Goal: Task Accomplishment & Management: Manage account settings

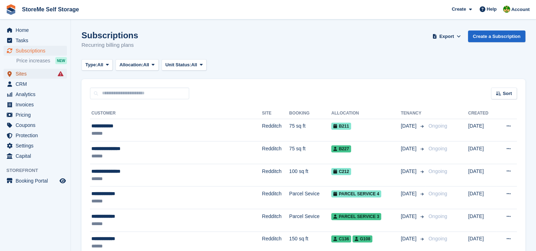
drag, startPoint x: 0, startPoint y: 0, endPoint x: 18, endPoint y: 70, distance: 72.5
click at [18, 70] on span "Sites" at bounding box center [37, 74] width 43 height 10
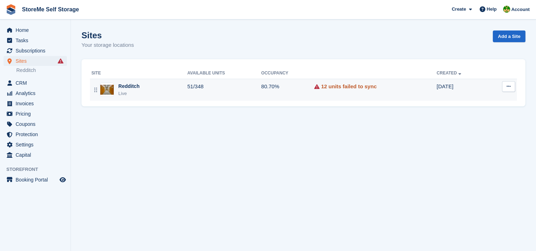
click at [325, 86] on link "12 units failed to sync" at bounding box center [349, 87] width 56 height 8
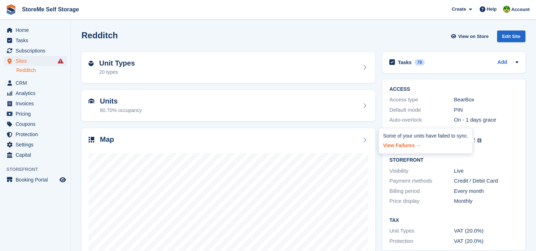
click at [409, 142] on link "View Failures →" at bounding box center [425, 144] width 85 height 10
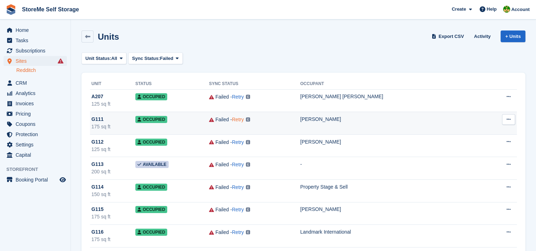
click at [234, 119] on link "Retry" at bounding box center [238, 120] width 12 height 6
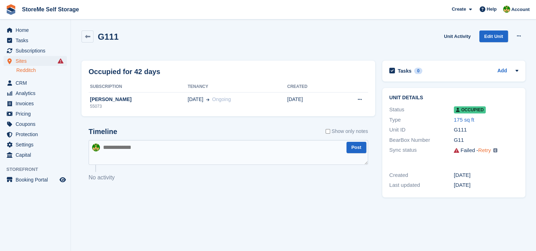
click at [483, 150] on link "Retry" at bounding box center [484, 150] width 13 height 6
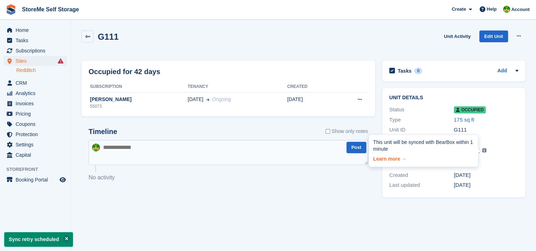
click at [396, 156] on link "Learn more →" at bounding box center [423, 158] width 101 height 10
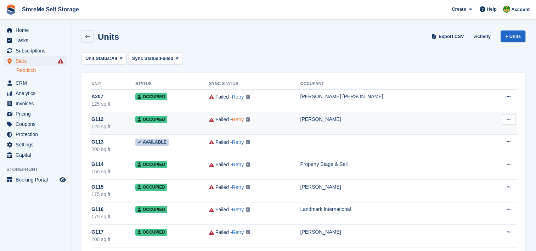
click at [238, 117] on link "Retry" at bounding box center [238, 120] width 12 height 6
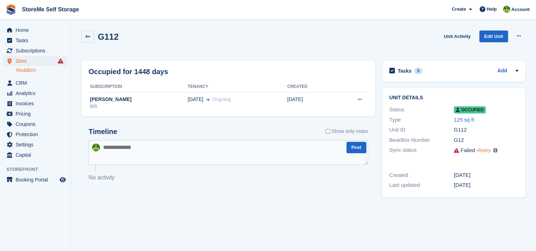
click at [485, 150] on link "Retry" at bounding box center [484, 150] width 13 height 6
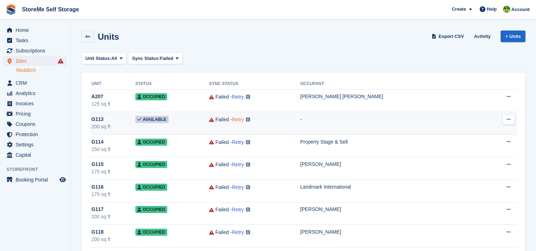
click at [235, 118] on link "Retry" at bounding box center [238, 120] width 12 height 6
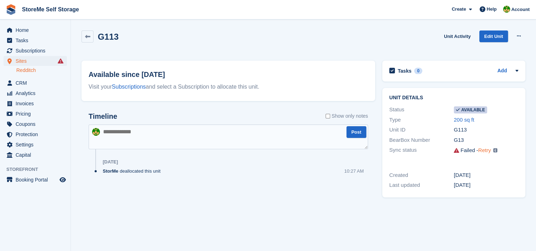
click at [484, 150] on link "Retry" at bounding box center [484, 150] width 13 height 6
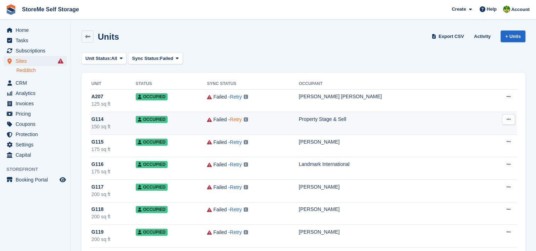
click at [234, 120] on link "Retry" at bounding box center [236, 120] width 12 height 6
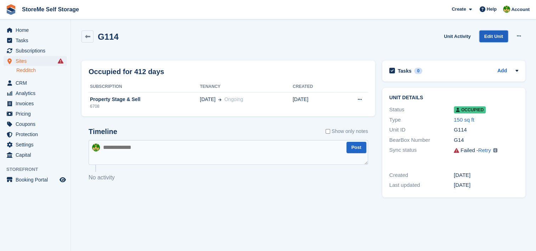
click at [486, 35] on link "Edit Unit" at bounding box center [493, 36] width 29 height 12
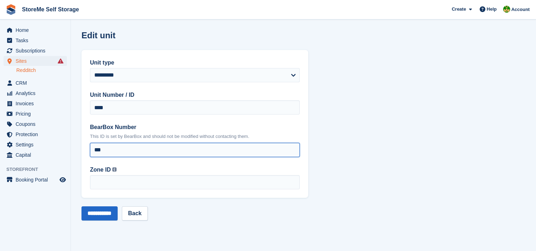
click at [100, 151] on input "***" at bounding box center [195, 150] width 210 height 14
type input "****"
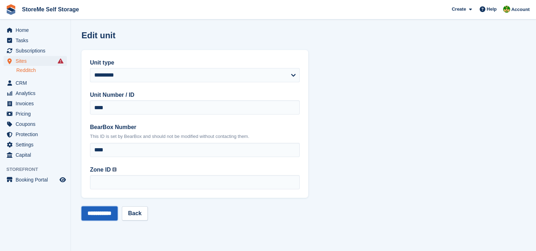
click at [103, 215] on input "**********" at bounding box center [99, 213] width 36 height 14
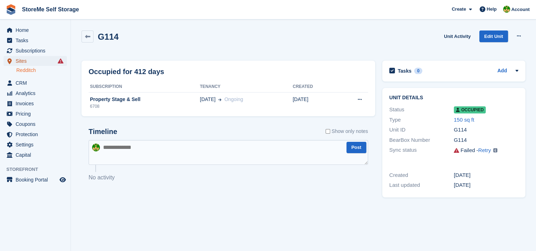
click at [30, 63] on span "Sites" at bounding box center [37, 61] width 43 height 10
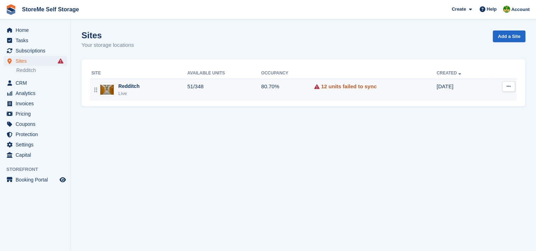
click at [345, 86] on link "12 units failed to sync" at bounding box center [349, 87] width 56 height 8
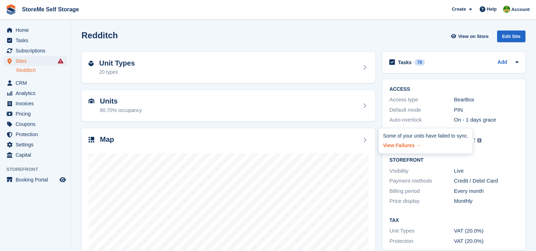
click at [409, 146] on link "View Failures →" at bounding box center [425, 144] width 85 height 10
click at [407, 145] on link "View Failures →" at bounding box center [425, 144] width 85 height 10
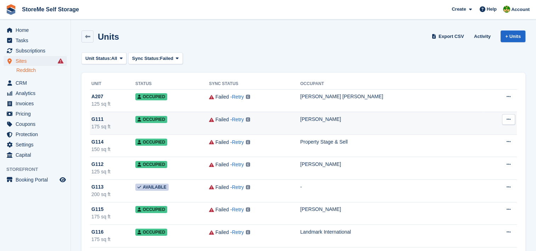
click at [215, 122] on div "Failed" at bounding box center [221, 119] width 13 height 7
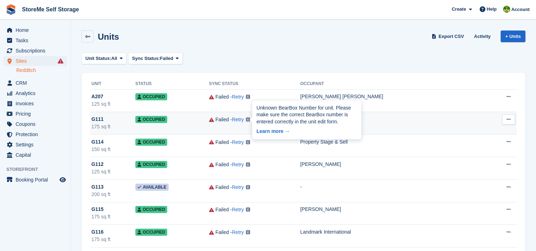
click at [255, 121] on div "Unknown BearBox Number for unit. Please make sure the correct BearBox number is…" at bounding box center [306, 119] width 109 height 39
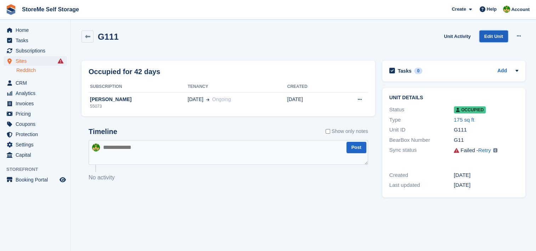
click at [494, 35] on link "Edit Unit" at bounding box center [493, 36] width 29 height 12
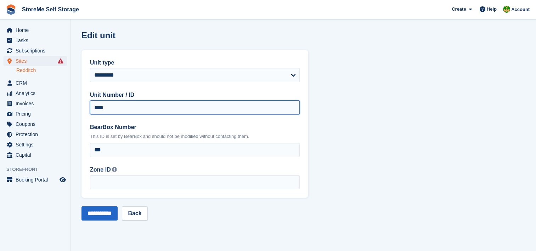
click at [103, 107] on input "****" at bounding box center [195, 107] width 210 height 14
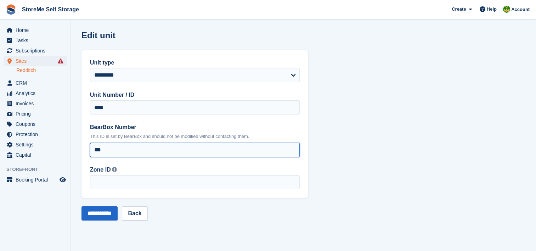
click at [108, 148] on input "***" at bounding box center [195, 150] width 210 height 14
type input "****"
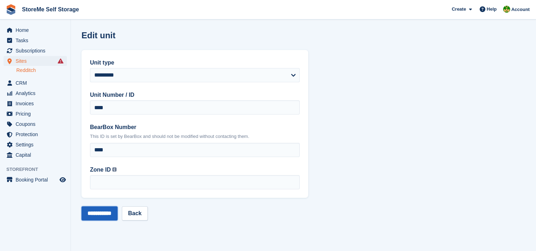
click at [105, 214] on input "**********" at bounding box center [99, 213] width 36 height 14
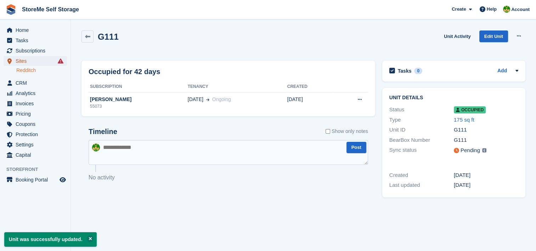
click at [28, 62] on span "Sites" at bounding box center [37, 61] width 43 height 10
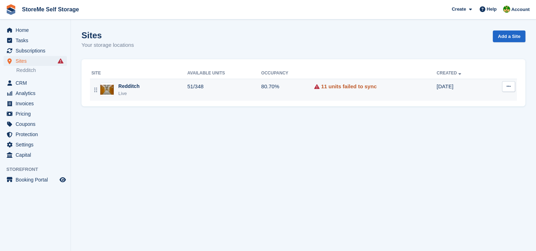
click at [348, 85] on link "11 units failed to sync" at bounding box center [349, 87] width 56 height 8
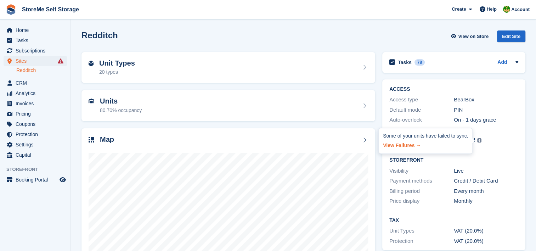
click at [396, 143] on link "View Failures →" at bounding box center [425, 144] width 85 height 10
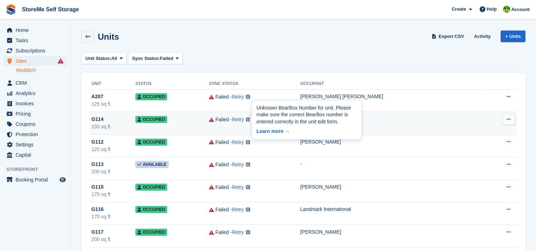
drag, startPoint x: 245, startPoint y: 121, endPoint x: 271, endPoint y: 122, distance: 25.5
click at [271, 122] on div "Unknown BearBox Number for unit. Please make sure the correct BearBox number is…" at bounding box center [307, 114] width 101 height 21
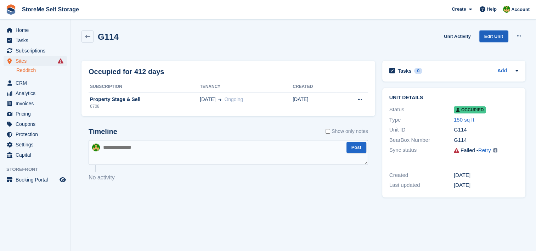
click at [492, 38] on link "Edit Unit" at bounding box center [493, 36] width 29 height 12
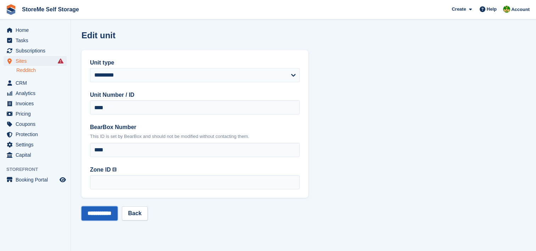
click at [96, 215] on input "**********" at bounding box center [99, 213] width 36 height 14
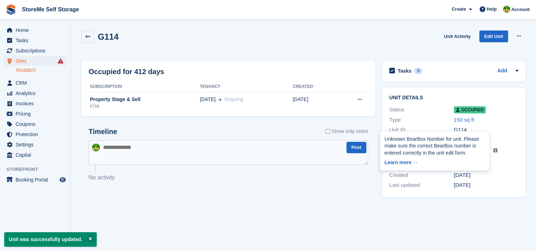
click at [485, 149] on div "Unknown BearBox Number for unit. Please make sure the correct BearBox number is…" at bounding box center [434, 150] width 109 height 39
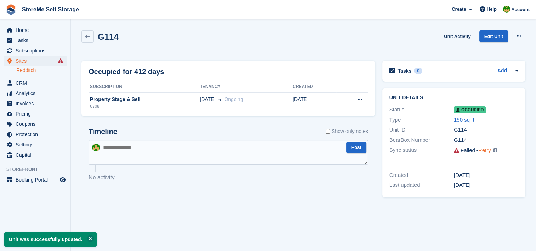
click at [487, 151] on link "Retry" at bounding box center [484, 150] width 13 height 6
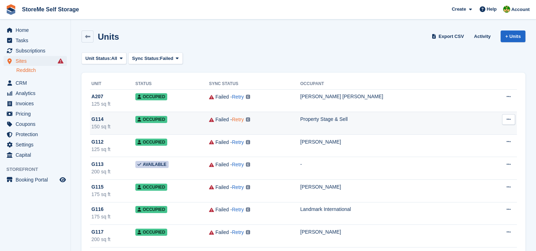
click at [237, 117] on link "Retry" at bounding box center [238, 120] width 12 height 6
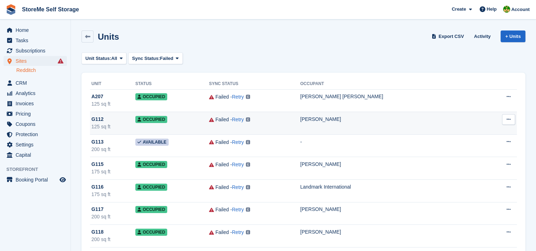
click at [273, 125] on td "Failed - Retry Unknown BearBox Number for unit. Please make sure the correct Be…" at bounding box center [254, 123] width 91 height 23
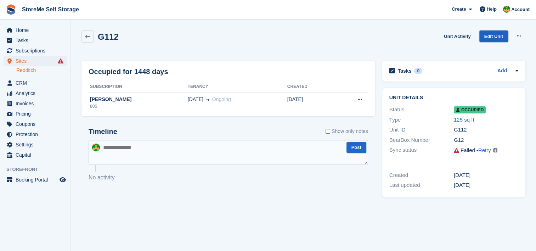
click at [499, 35] on link "Edit Unit" at bounding box center [493, 36] width 29 height 12
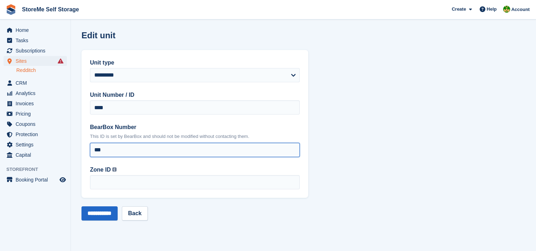
click at [99, 151] on input "***" at bounding box center [195, 150] width 210 height 14
type input "****"
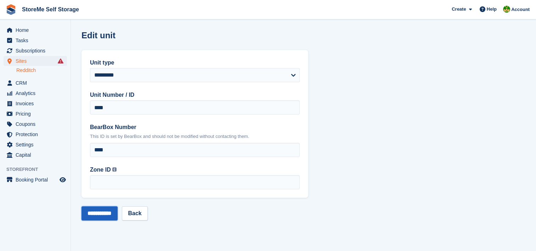
click at [107, 210] on input "**********" at bounding box center [99, 213] width 36 height 14
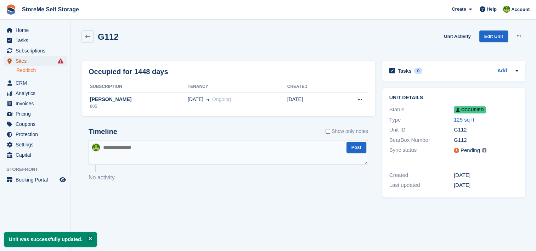
click at [33, 60] on span "Sites" at bounding box center [37, 61] width 43 height 10
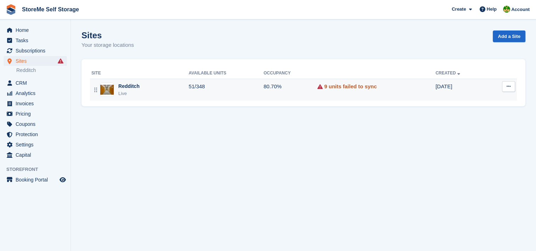
click at [332, 88] on link "9 units failed to sync" at bounding box center [350, 87] width 52 height 8
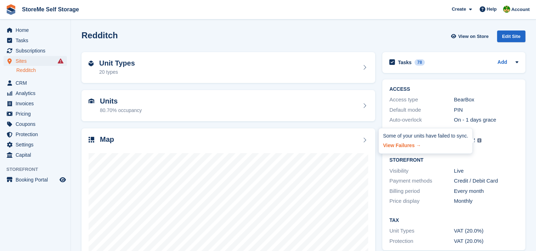
click at [410, 145] on link "View Failures →" at bounding box center [425, 144] width 85 height 10
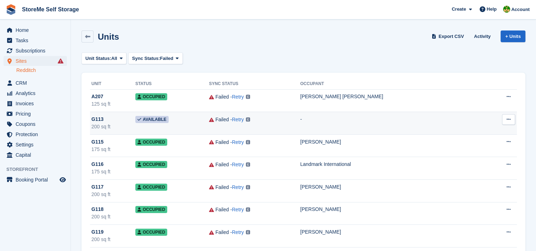
click at [262, 120] on div "Failed - Retry Unknown BearBox Number for unit. Please make sure the correct Be…" at bounding box center [254, 120] width 91 height 8
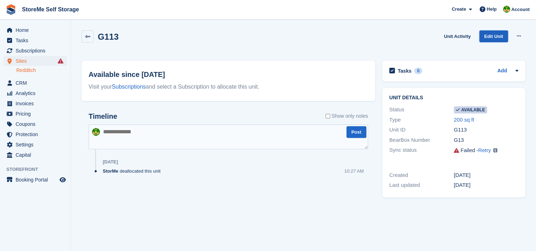
click at [500, 35] on link "Edit Unit" at bounding box center [493, 36] width 29 height 12
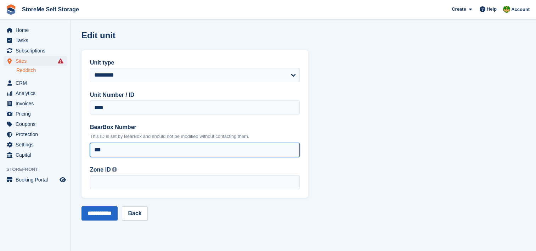
click at [102, 152] on input "***" at bounding box center [195, 150] width 210 height 14
type input "****"
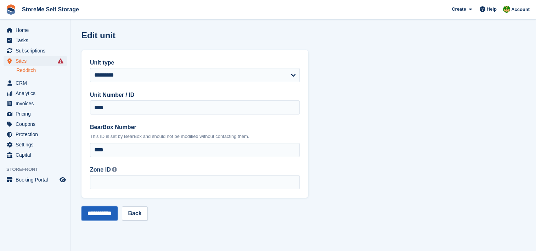
click at [103, 215] on input "**********" at bounding box center [99, 213] width 36 height 14
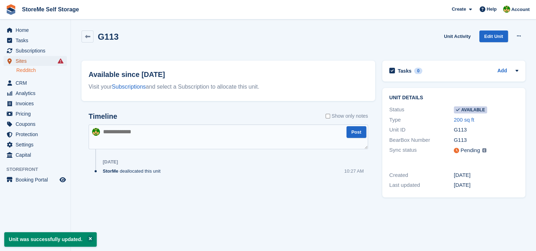
click at [28, 58] on span "Sites" at bounding box center [37, 61] width 43 height 10
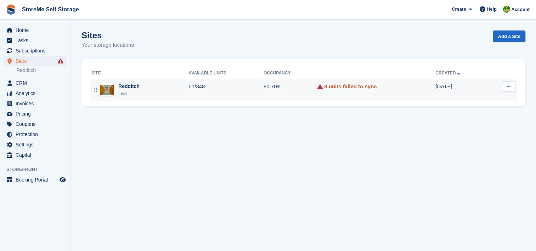
click at [341, 83] on link "8 units failed to sync" at bounding box center [350, 87] width 52 height 8
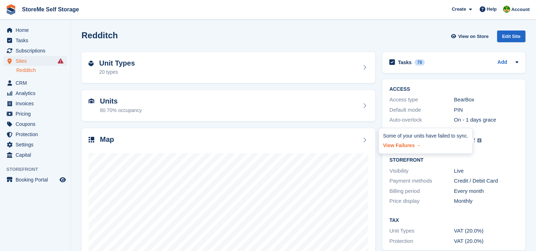
click at [409, 144] on link "View Failures →" at bounding box center [425, 144] width 85 height 10
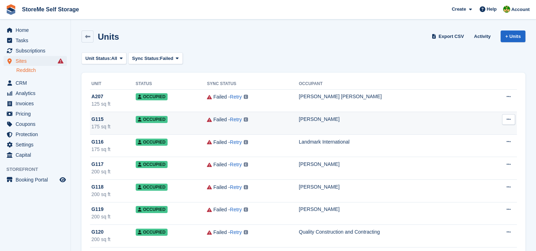
click at [270, 122] on div "Failed - Retry Unknown BearBox Number for unit. Please make sure the correct Be…" at bounding box center [253, 120] width 92 height 8
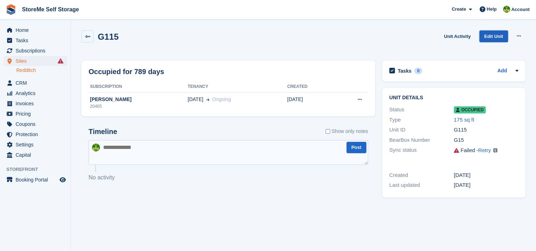
click at [492, 40] on link "Edit Unit" at bounding box center [493, 36] width 29 height 12
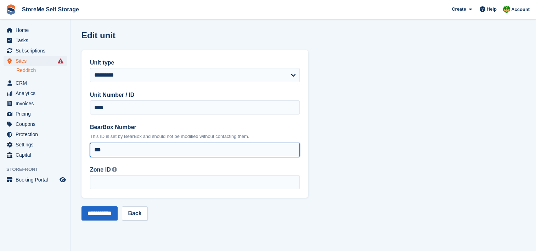
click at [100, 151] on input "***" at bounding box center [195, 150] width 210 height 14
type input "****"
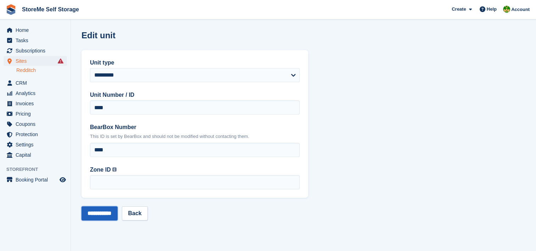
click at [89, 211] on input "**********" at bounding box center [99, 213] width 36 height 14
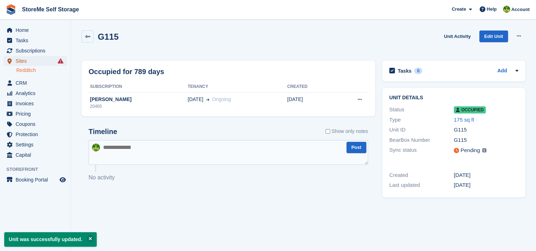
click at [33, 58] on span "Sites" at bounding box center [37, 61] width 43 height 10
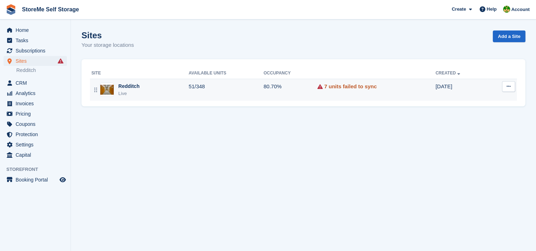
click at [358, 88] on link "7 units failed to sync" at bounding box center [350, 87] width 52 height 8
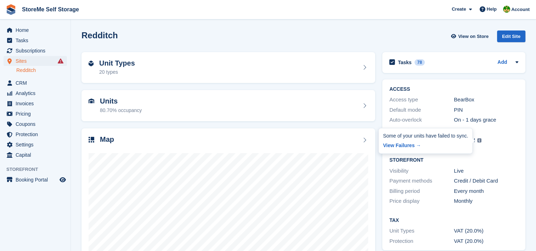
click at [478, 141] on img at bounding box center [479, 140] width 4 height 4
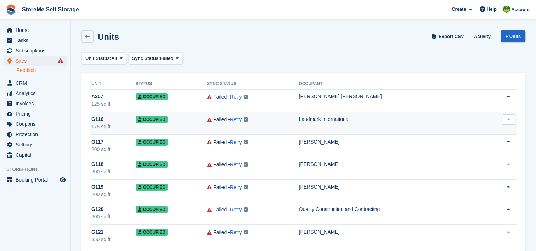
click at [258, 119] on div "Failed - Retry Unknown BearBox Number for unit. Please make sure the correct Be…" at bounding box center [253, 120] width 92 height 8
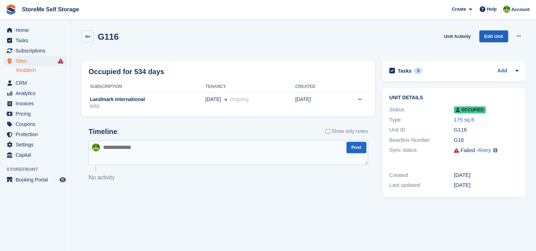
click at [498, 37] on link "Edit Unit" at bounding box center [493, 36] width 29 height 12
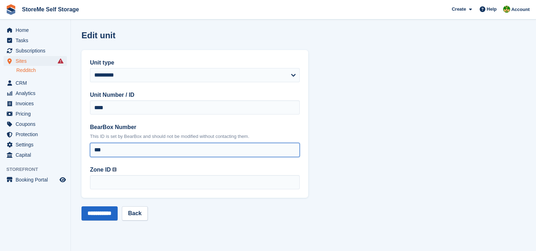
click at [99, 147] on input "***" at bounding box center [195, 150] width 210 height 14
type input "****"
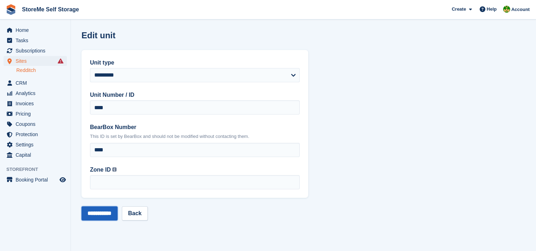
click at [105, 216] on input "**********" at bounding box center [99, 213] width 36 height 14
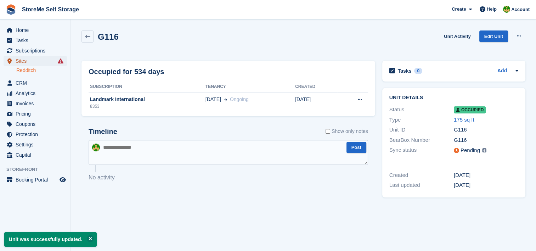
click at [17, 62] on span "Sites" at bounding box center [37, 61] width 43 height 10
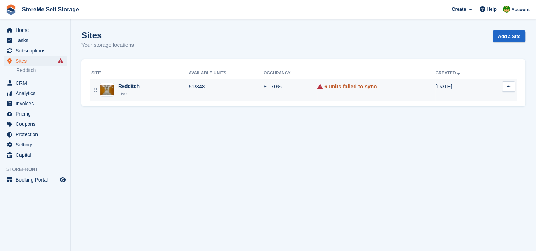
click at [336, 85] on link "6 units failed to sync" at bounding box center [350, 87] width 52 height 8
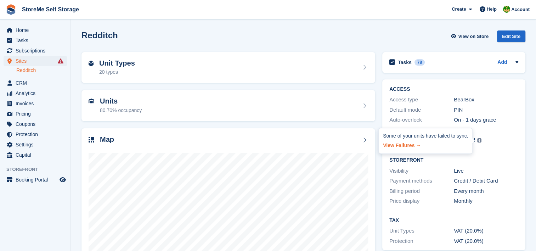
click at [406, 145] on link "View Failures →" at bounding box center [425, 144] width 85 height 10
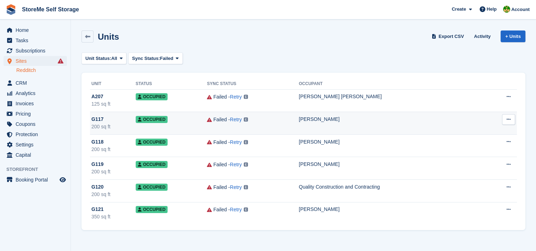
click at [277, 120] on div "Failed - Retry Unknown BearBox Number for unit. Please make sure the correct Be…" at bounding box center [253, 120] width 92 height 8
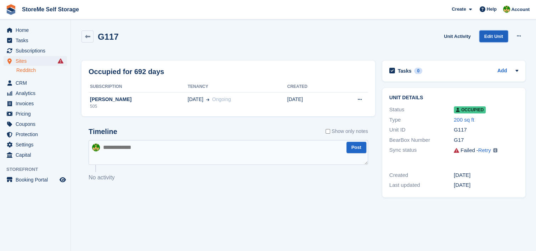
click at [489, 32] on link "Edit Unit" at bounding box center [493, 36] width 29 height 12
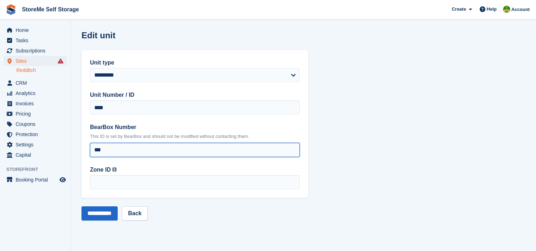
click at [101, 146] on input "***" at bounding box center [195, 150] width 210 height 14
type input "****"
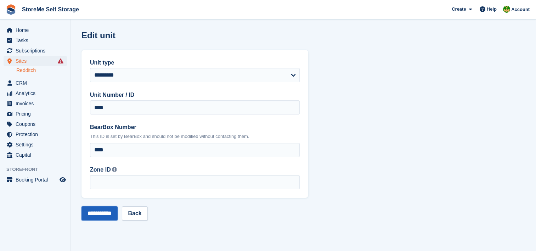
click at [102, 210] on input "**********" at bounding box center [99, 213] width 36 height 14
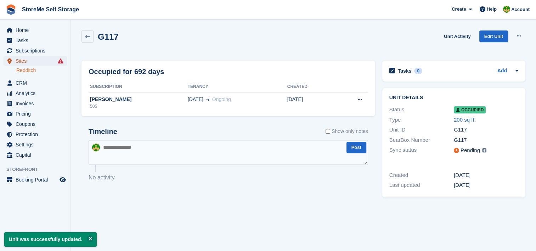
click at [32, 62] on span "Sites" at bounding box center [37, 61] width 43 height 10
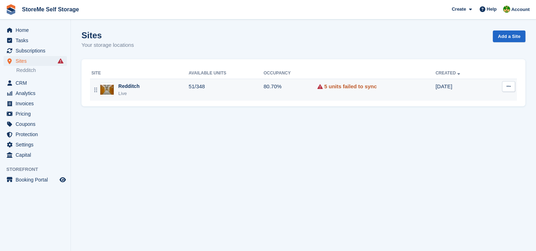
click at [340, 84] on link "5 units failed to sync" at bounding box center [350, 87] width 52 height 8
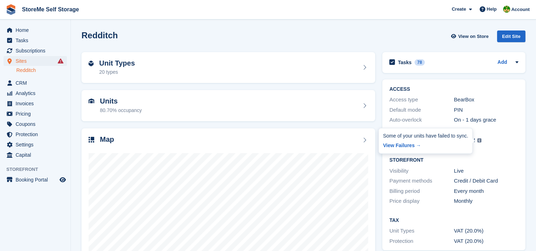
click at [479, 140] on img at bounding box center [479, 140] width 4 height 4
click at [410, 142] on link "View Failures →" at bounding box center [425, 144] width 85 height 10
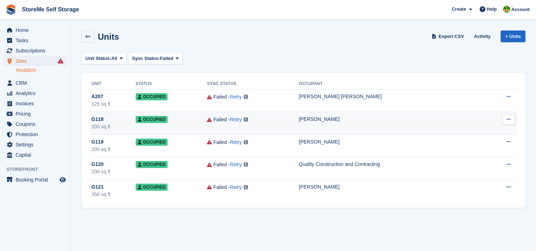
click at [271, 118] on div "Failed - Retry Unknown BearBox Number for unit. Please make sure the correct Be…" at bounding box center [253, 120] width 92 height 8
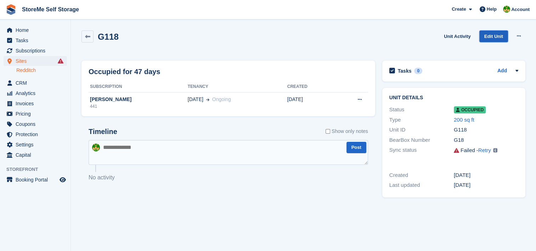
click at [496, 35] on link "Edit Unit" at bounding box center [493, 36] width 29 height 12
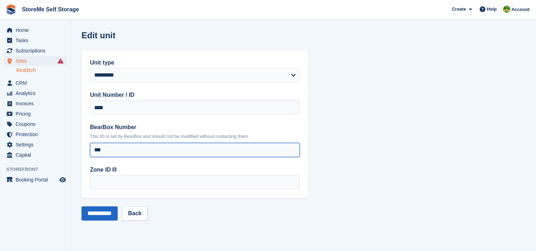
click at [98, 150] on input "***" at bounding box center [195, 150] width 210 height 14
type input "****"
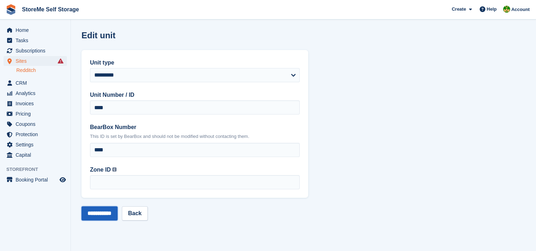
click at [111, 213] on input "**********" at bounding box center [99, 213] width 36 height 14
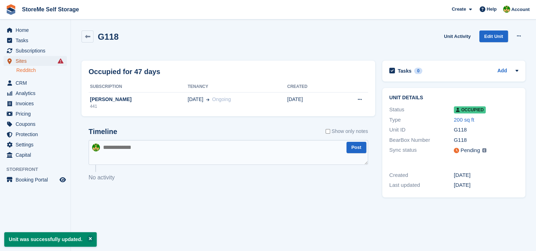
click at [27, 62] on span "Sites" at bounding box center [37, 61] width 43 height 10
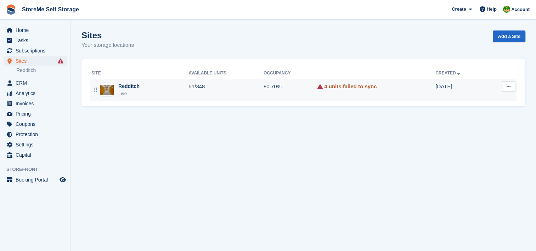
click at [348, 87] on link "4 units failed to sync" at bounding box center [350, 87] width 52 height 8
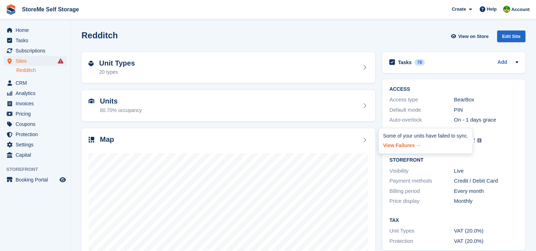
click at [414, 146] on link "View Failures →" at bounding box center [425, 144] width 85 height 10
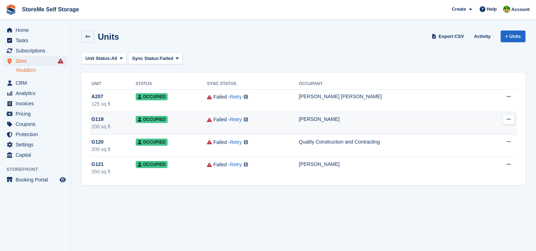
click at [277, 126] on td "Failed - Retry Unknown BearBox Number for unit. Please make sure the correct Be…" at bounding box center [253, 123] width 92 height 23
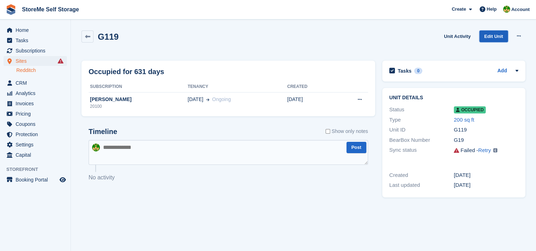
click at [499, 36] on link "Edit Unit" at bounding box center [493, 36] width 29 height 12
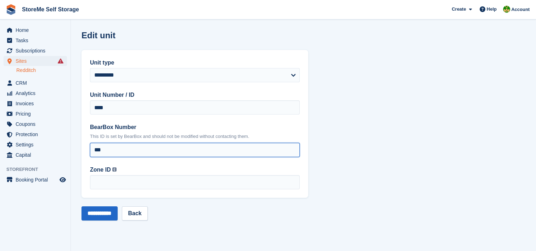
click at [102, 151] on input "***" at bounding box center [195, 150] width 210 height 14
type input "****"
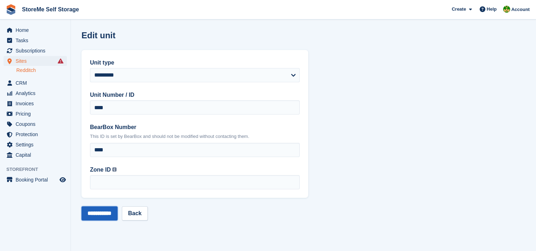
click at [109, 213] on input "**********" at bounding box center [99, 213] width 36 height 14
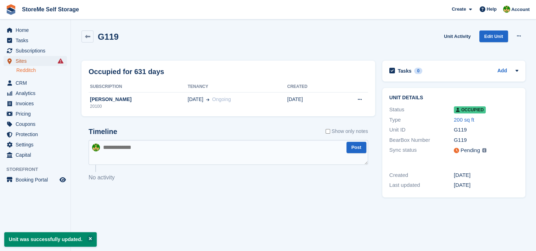
click at [29, 61] on span "Sites" at bounding box center [37, 61] width 43 height 10
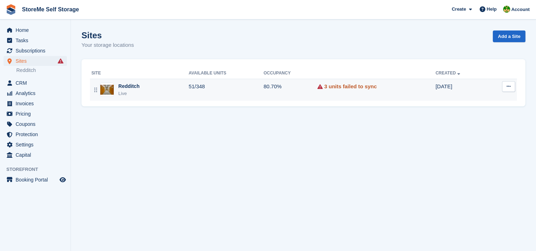
click at [340, 85] on link "3 units failed to sync" at bounding box center [350, 87] width 52 height 8
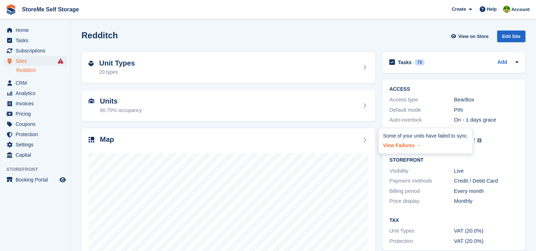
click at [408, 144] on link "View Failures →" at bounding box center [425, 144] width 85 height 10
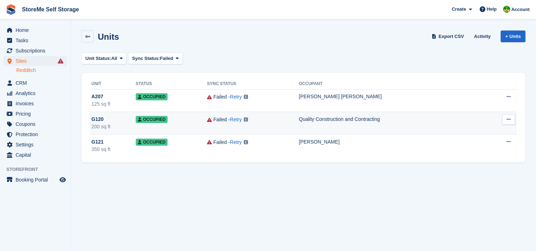
click at [272, 121] on div "Failed - Retry Unknown BearBox Number for unit. Please make sure the correct Be…" at bounding box center [253, 120] width 92 height 8
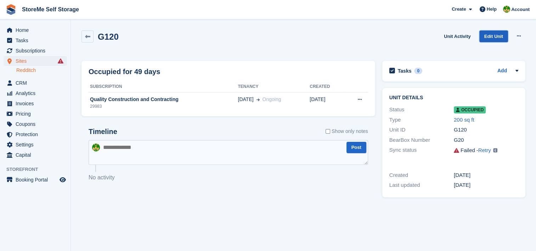
click at [502, 37] on link "Edit Unit" at bounding box center [493, 36] width 29 height 12
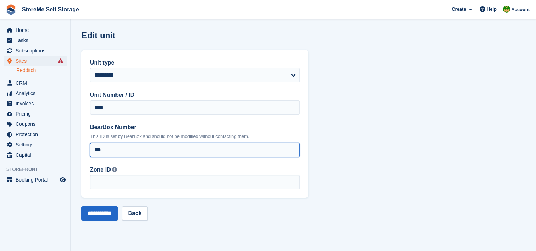
click at [100, 148] on input "***" at bounding box center [195, 150] width 210 height 14
click at [99, 150] on input "***" at bounding box center [195, 150] width 210 height 14
type input "****"
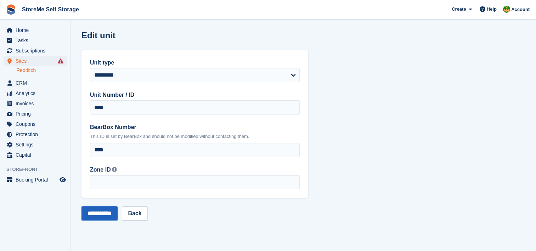
click at [109, 212] on input "**********" at bounding box center [99, 213] width 36 height 14
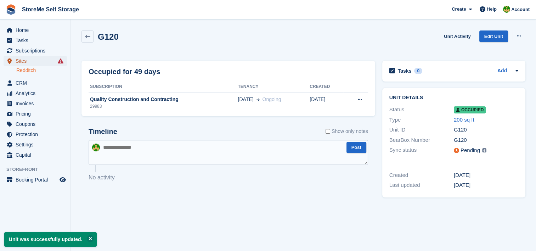
click at [25, 62] on span "Sites" at bounding box center [37, 61] width 43 height 10
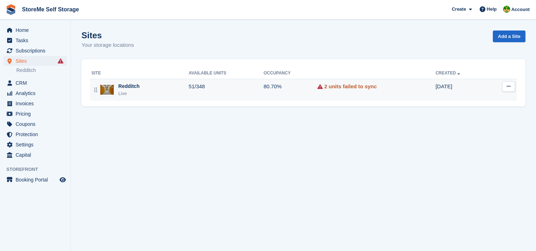
click at [343, 85] on link "2 units failed to sync" at bounding box center [350, 87] width 52 height 8
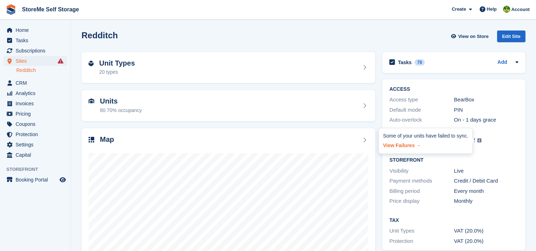
click at [411, 145] on link "View Failures →" at bounding box center [425, 144] width 85 height 10
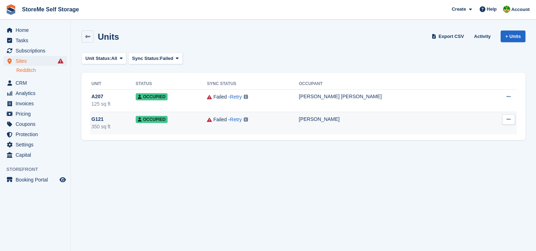
click at [292, 122] on div "Failed - Retry Unknown BearBox Number for unit. Please make sure the correct Be…" at bounding box center [253, 120] width 92 height 8
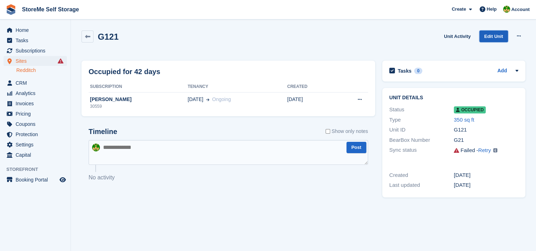
click at [496, 33] on link "Edit Unit" at bounding box center [493, 36] width 29 height 12
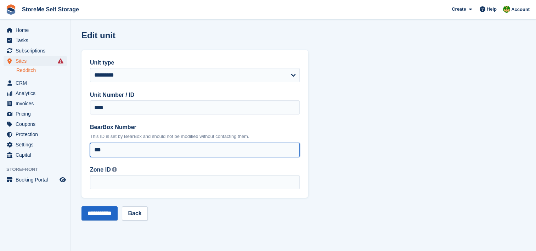
click at [96, 150] on input "***" at bounding box center [195, 150] width 210 height 14
type input "****"
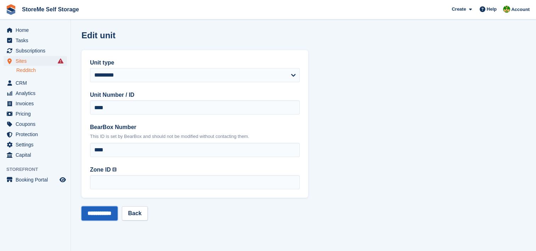
click at [107, 211] on input "**********" at bounding box center [99, 213] width 36 height 14
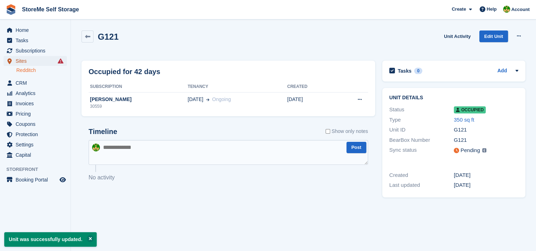
click at [25, 62] on span "Sites" at bounding box center [37, 61] width 43 height 10
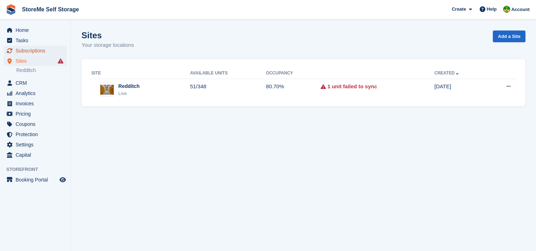
click at [30, 49] on span "Subscriptions" at bounding box center [37, 51] width 43 height 10
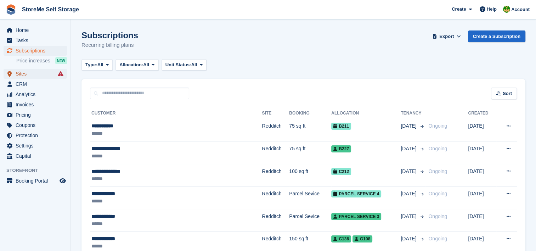
click at [20, 74] on span "Sites" at bounding box center [37, 74] width 43 height 10
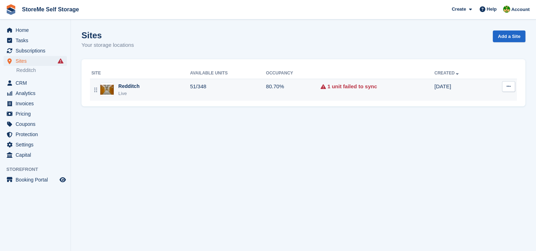
click at [243, 90] on td "51/348" at bounding box center [228, 90] width 76 height 22
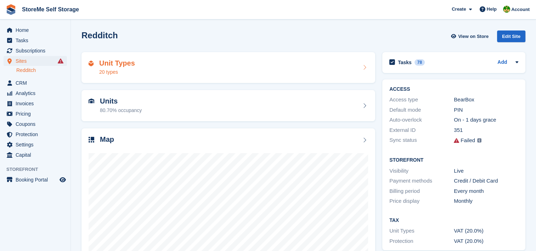
click at [214, 74] on div "Unit Types 20 types" at bounding box center [229, 67] width 280 height 17
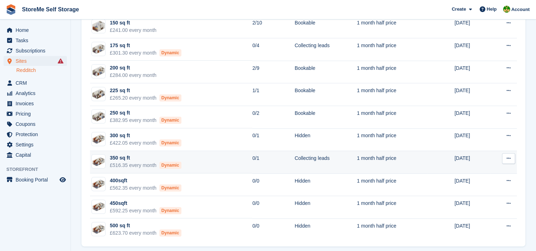
scroll to position [287, 0]
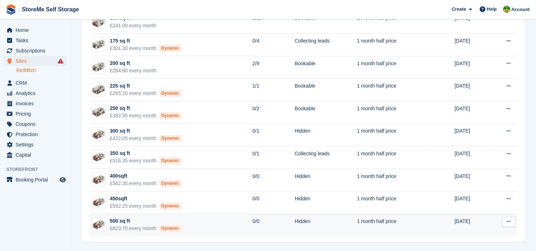
click at [221, 227] on td "500 sq ft £623.70 every month Dynamic" at bounding box center [171, 225] width 162 height 22
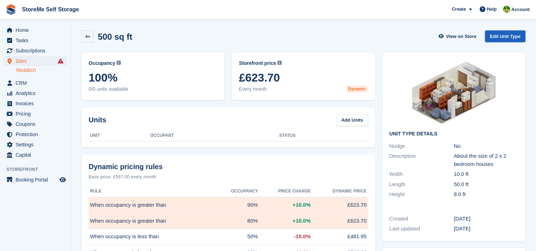
click at [513, 33] on link "Edit Unit Type" at bounding box center [505, 36] width 40 height 12
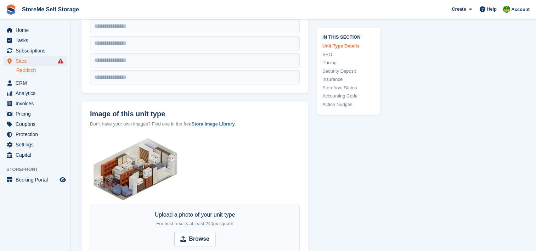
scroll to position [390, 0]
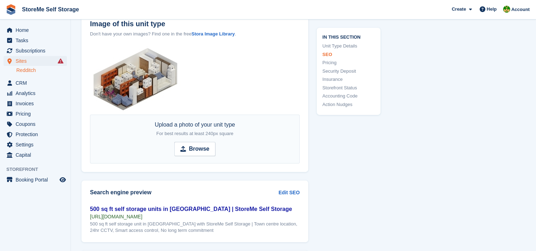
click at [330, 64] on link "Pricing" at bounding box center [348, 63] width 52 height 7
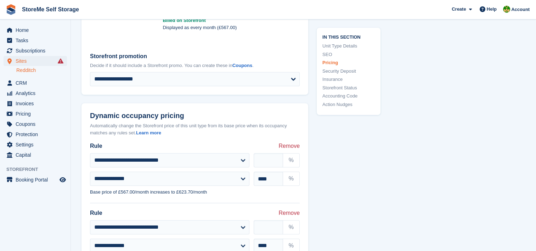
scroll to position [727, 0]
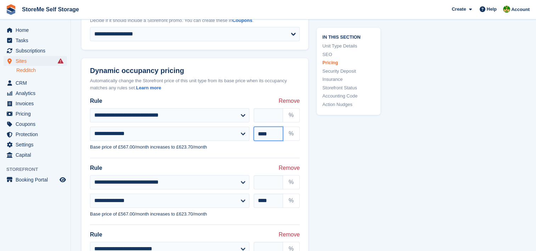
click at [263, 131] on input "****" at bounding box center [268, 133] width 29 height 14
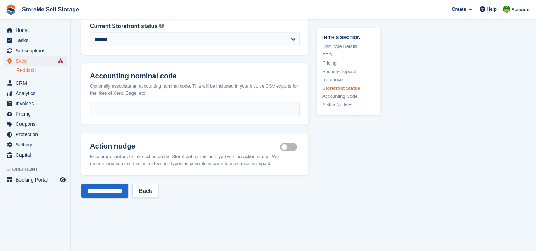
scroll to position [1489, 0]
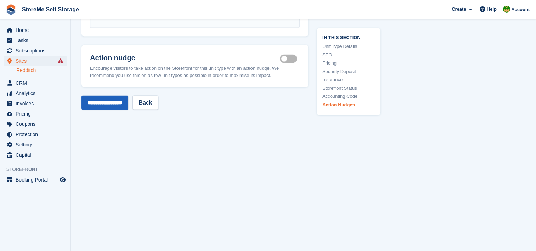
type input "****"
click at [116, 102] on input "**********" at bounding box center [104, 103] width 47 height 14
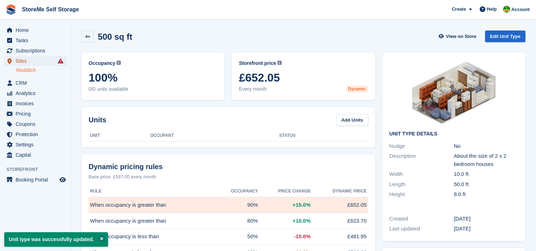
click at [19, 61] on span "Sites" at bounding box center [37, 61] width 43 height 10
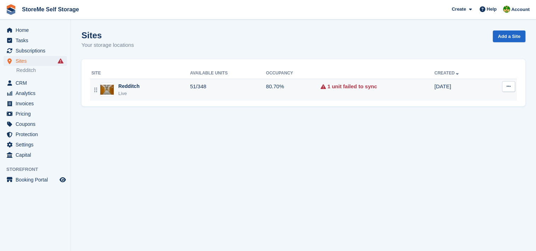
click at [262, 91] on td "51/348" at bounding box center [228, 90] width 76 height 22
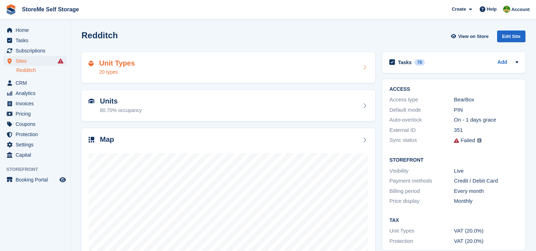
click at [225, 63] on div "Unit Types 20 types" at bounding box center [229, 67] width 280 height 17
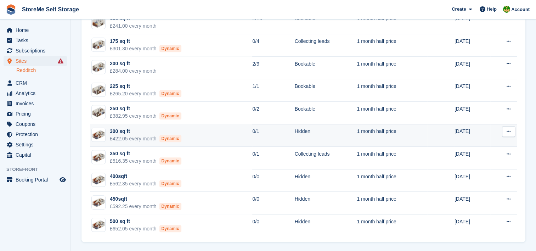
scroll to position [287, 0]
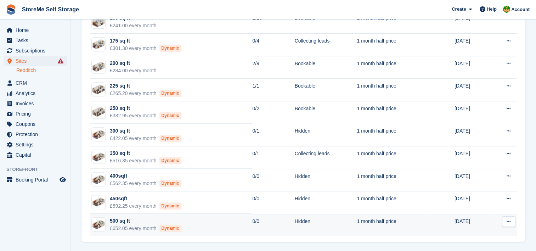
click at [220, 217] on td "500 sq ft £652.05 every month Dynamic" at bounding box center [171, 225] width 162 height 22
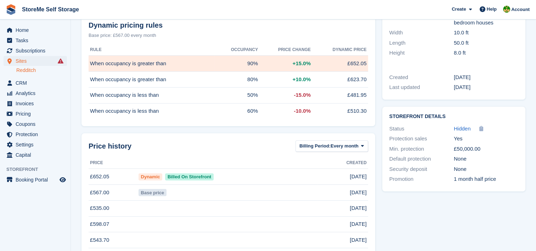
scroll to position [142, 0]
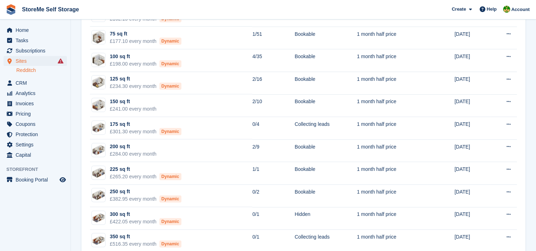
scroll to position [180, 0]
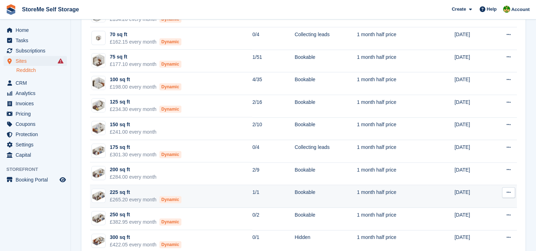
click at [227, 195] on td "225 sq ft £265.20 every month Dynamic" at bounding box center [171, 196] width 162 height 23
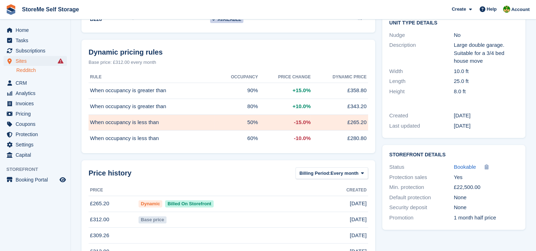
scroll to position [142, 0]
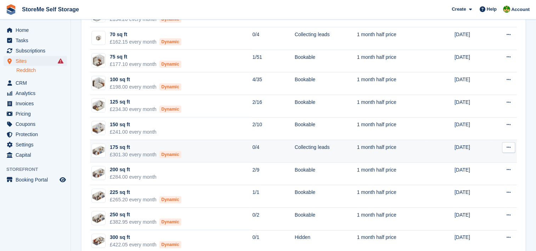
scroll to position [145, 0]
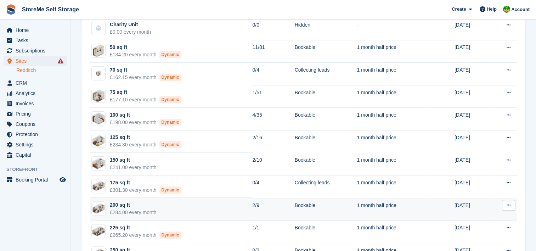
click at [228, 202] on td "200 sq ft £284.00 every month" at bounding box center [171, 209] width 162 height 23
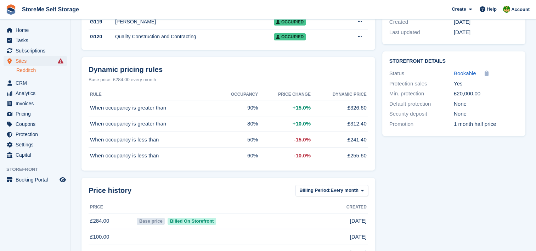
scroll to position [248, 0]
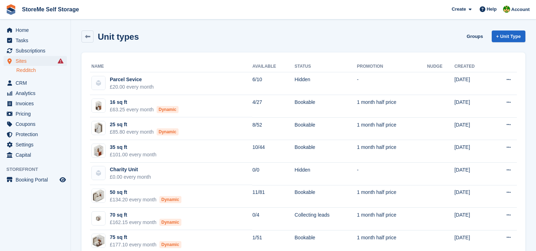
scroll to position [145, 0]
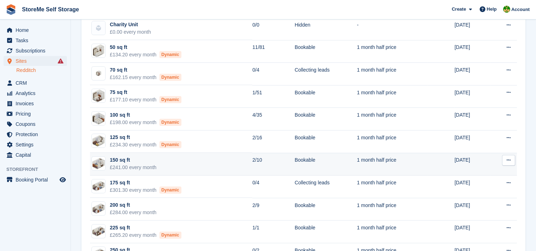
click at [225, 163] on td "150 sq ft £241.00 every month" at bounding box center [171, 164] width 162 height 23
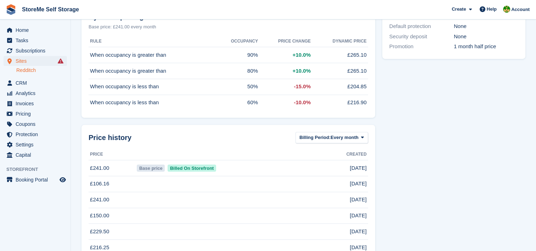
scroll to position [319, 0]
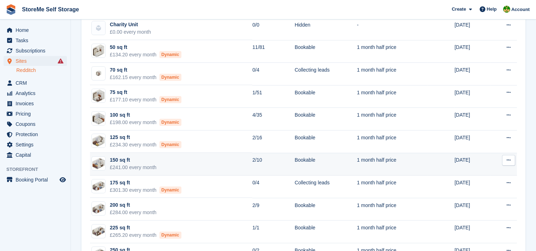
scroll to position [109, 0]
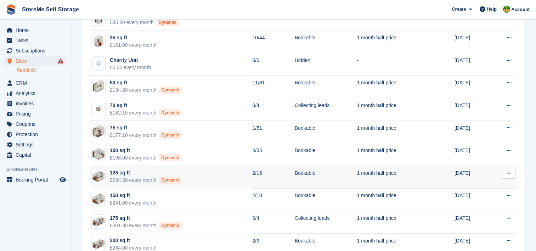
click at [223, 172] on td "125 sq ft £234.30 every month Dynamic" at bounding box center [171, 177] width 162 height 23
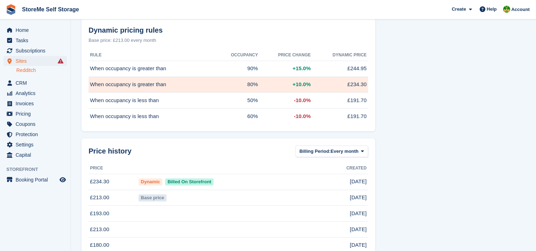
scroll to position [390, 0]
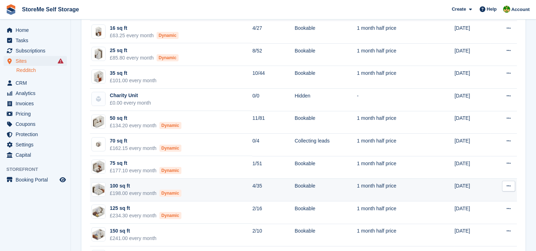
scroll to position [39, 0]
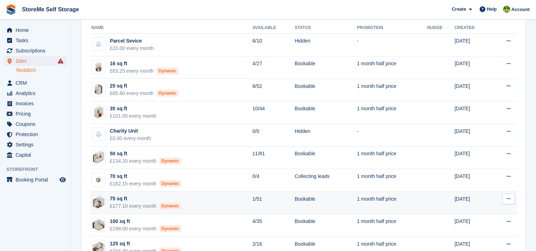
click at [214, 198] on td "75 sq ft £177.10 every month Dynamic" at bounding box center [171, 202] width 162 height 23
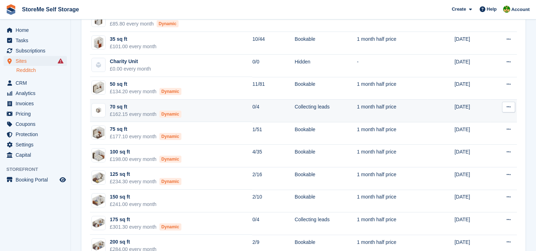
scroll to position [109, 0]
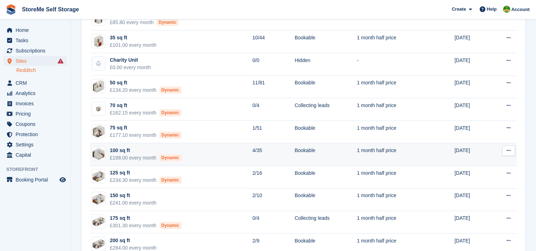
click at [219, 153] on td "100 sq ft £198.00 every month Dynamic" at bounding box center [171, 154] width 162 height 23
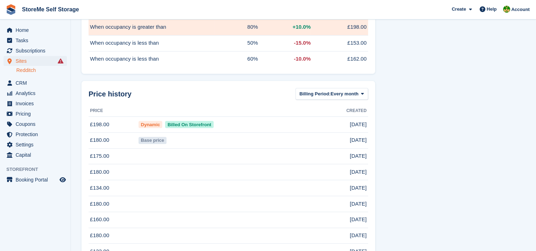
scroll to position [744, 0]
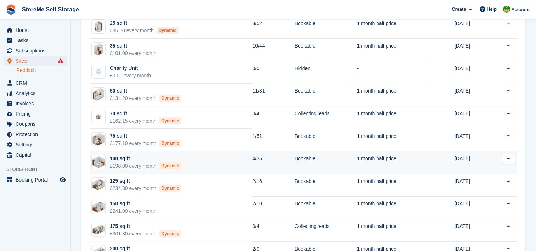
scroll to position [74, 0]
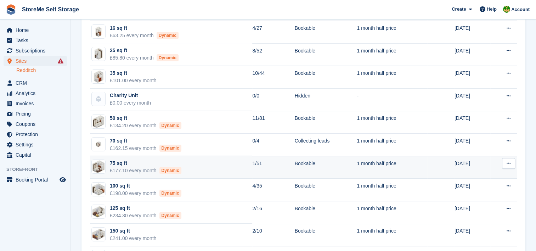
click at [217, 169] on td "75 sq ft £177.10 every month Dynamic" at bounding box center [171, 167] width 162 height 23
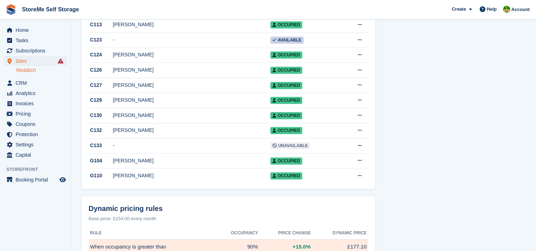
scroll to position [886, 0]
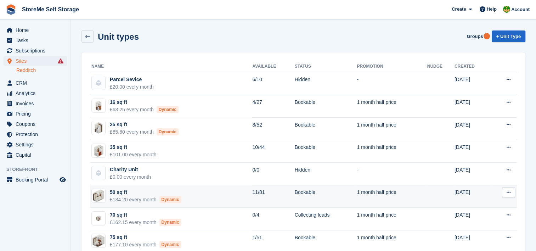
click at [227, 199] on td "50 sq ft £134.20 every month Dynamic" at bounding box center [171, 196] width 162 height 23
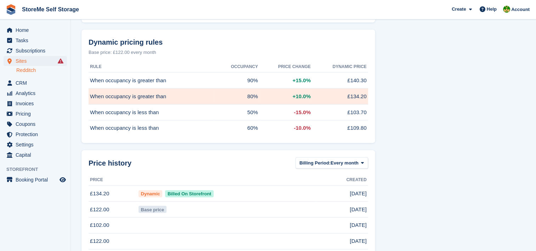
scroll to position [1382, 0]
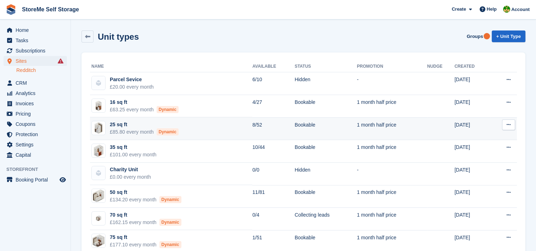
click at [221, 130] on td "25 sq ft £85.80 every month Dynamic" at bounding box center [171, 128] width 162 height 23
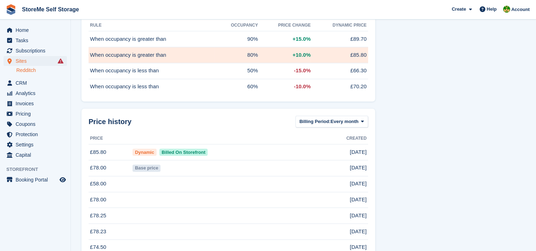
scroll to position [957, 0]
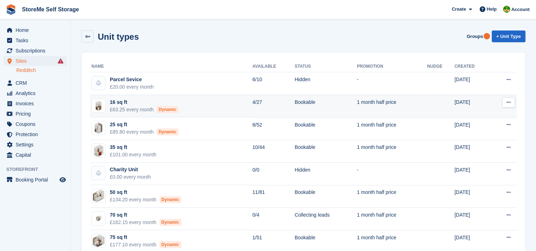
click at [227, 105] on td "16 sq ft £63.25 every month Dynamic" at bounding box center [171, 106] width 162 height 23
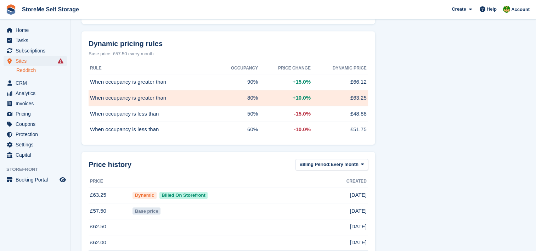
scroll to position [567, 0]
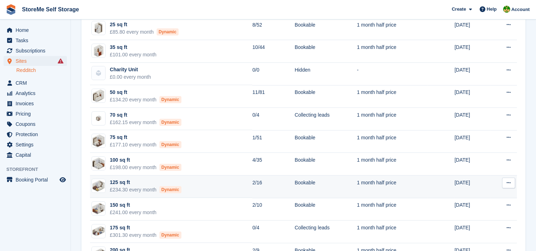
scroll to position [142, 0]
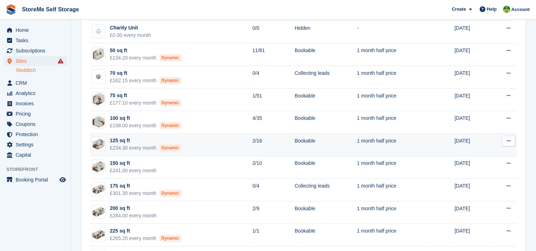
click at [211, 142] on td "125 sq ft £234.30 every month Dynamic" at bounding box center [171, 145] width 162 height 23
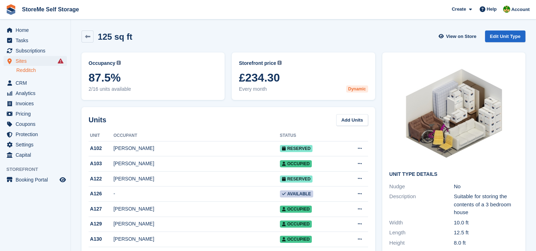
scroll to position [35, 0]
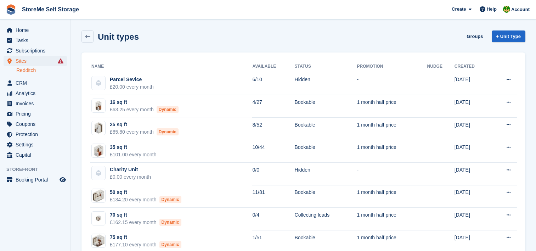
scroll to position [142, 0]
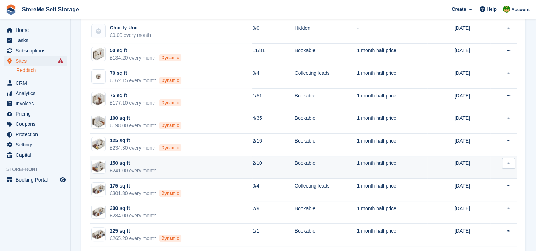
click at [215, 166] on td "150 sq ft £241.00 every month" at bounding box center [171, 167] width 162 height 23
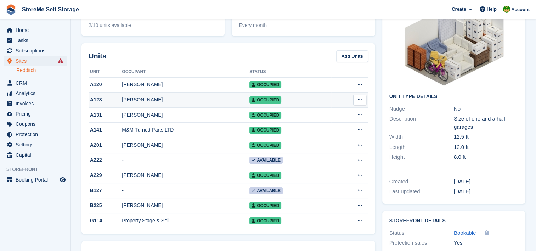
scroll to position [71, 0]
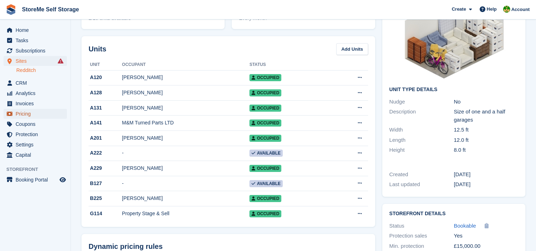
click at [31, 115] on span "Pricing" at bounding box center [37, 114] width 43 height 10
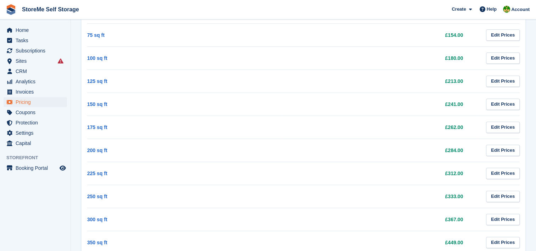
scroll to position [283, 0]
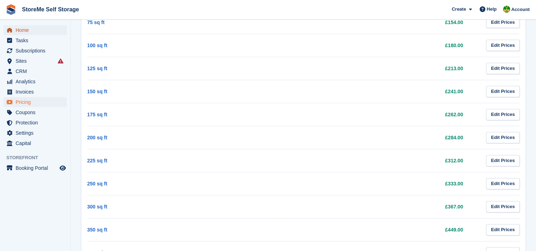
click at [24, 26] on span "Home" at bounding box center [37, 30] width 43 height 10
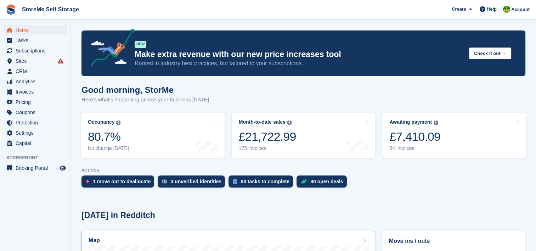
click at [362, 240] on icon at bounding box center [364, 241] width 7 height 6
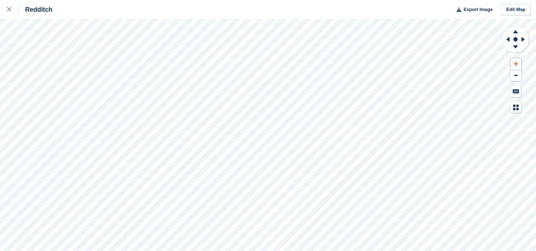
click at [516, 62] on icon at bounding box center [516, 63] width 4 height 5
click at [515, 62] on icon at bounding box center [516, 63] width 4 height 5
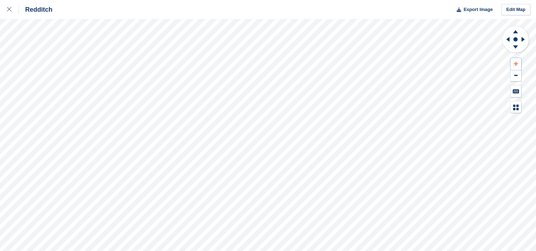
click at [515, 62] on icon at bounding box center [516, 63] width 4 height 5
click at [516, 31] on icon at bounding box center [515, 31] width 5 height 3
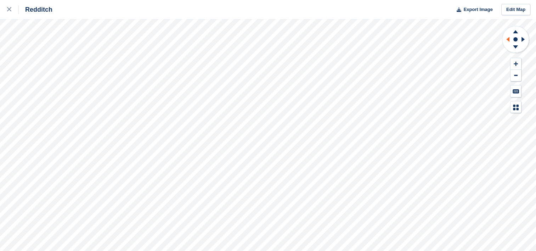
drag, startPoint x: 516, startPoint y: 31, endPoint x: 509, endPoint y: 40, distance: 11.1
click at [509, 40] on icon at bounding box center [507, 39] width 3 height 5
click at [524, 38] on icon at bounding box center [524, 39] width 9 height 18
click at [508, 38] on icon at bounding box center [507, 39] width 3 height 5
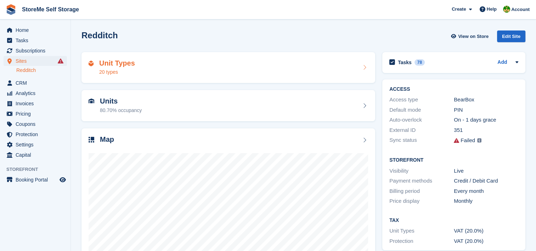
click at [193, 69] on div "Unit Types 20 types" at bounding box center [229, 67] width 280 height 17
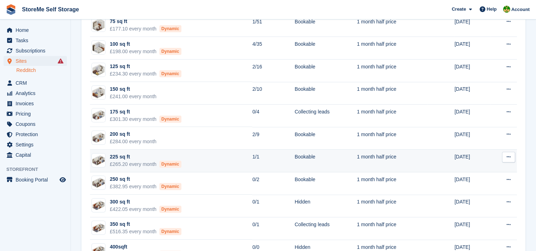
scroll to position [180, 0]
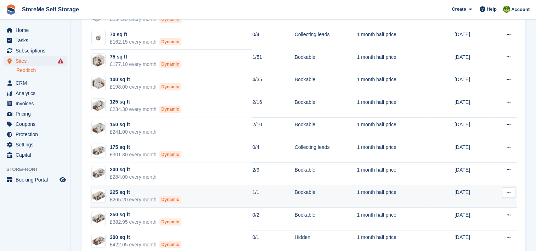
click at [221, 190] on td "225 sq ft £265.20 every month Dynamic" at bounding box center [171, 196] width 162 height 23
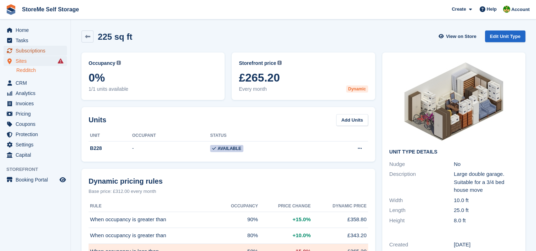
click at [46, 47] on span "Subscriptions" at bounding box center [37, 51] width 43 height 10
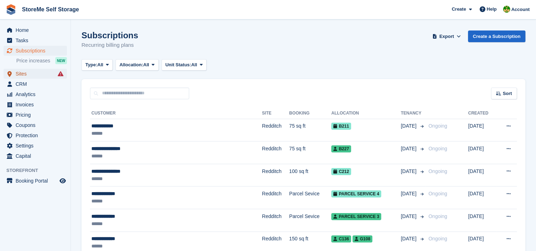
click at [24, 73] on span "Sites" at bounding box center [37, 74] width 43 height 10
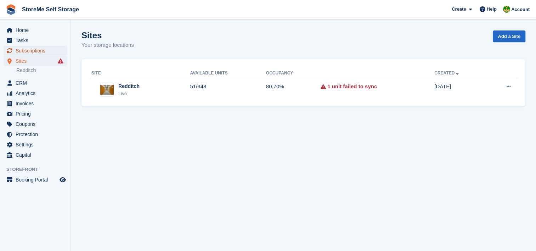
click at [21, 51] on span "Subscriptions" at bounding box center [37, 51] width 43 height 10
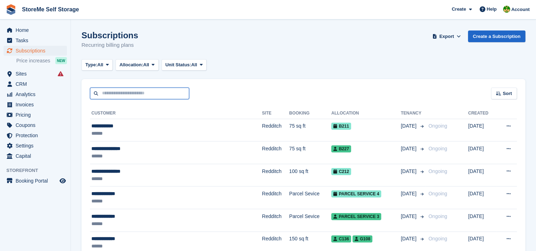
click at [183, 92] on input "text" at bounding box center [139, 94] width 99 height 12
type input "*****"
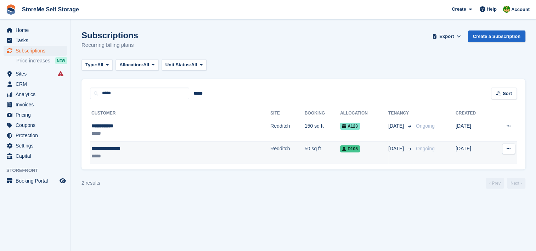
click at [305, 146] on td "50 sq ft" at bounding box center [322, 152] width 35 height 22
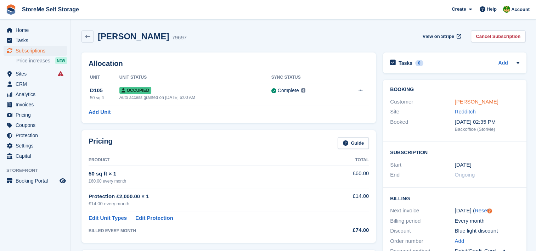
click at [467, 101] on link "Jennifer Kearney" at bounding box center [477, 102] width 44 height 6
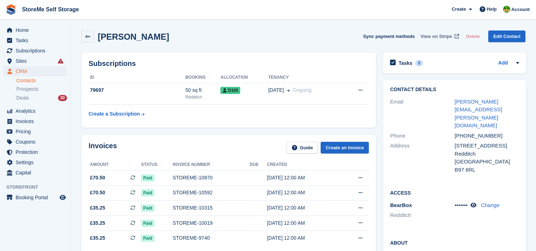
click at [442, 35] on span "View on Stripe" at bounding box center [437, 36] width 32 height 7
click at [45, 54] on span "Subscriptions" at bounding box center [37, 51] width 43 height 10
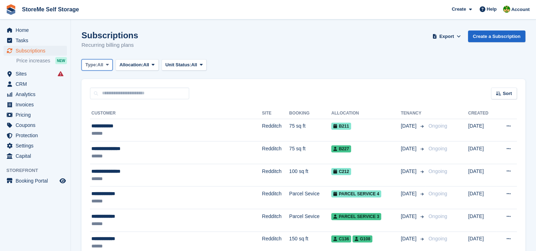
click at [106, 65] on span at bounding box center [108, 65] width 6 height 6
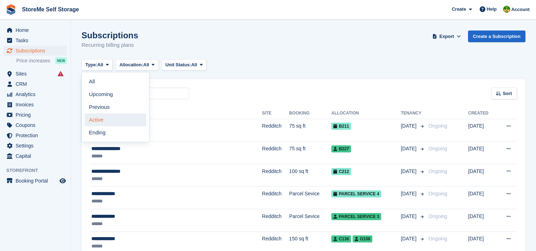
click at [101, 117] on link "Active" at bounding box center [116, 119] width 62 height 13
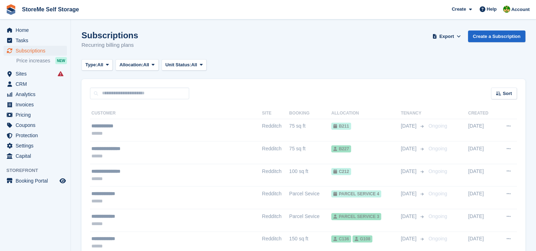
click at [35, 51] on span "Subscriptions" at bounding box center [37, 51] width 43 height 10
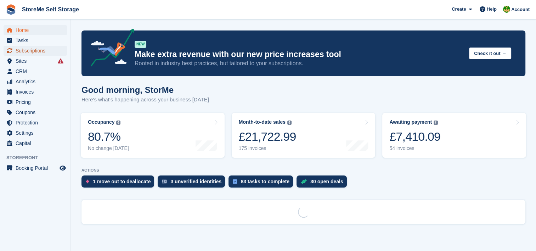
click at [30, 48] on span "Subscriptions" at bounding box center [37, 51] width 43 height 10
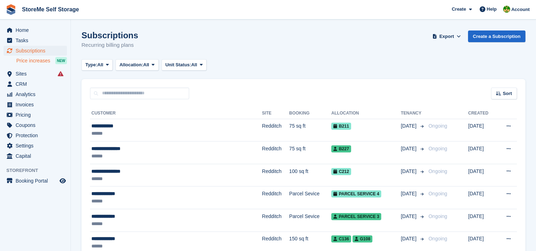
click at [41, 60] on span "Price increases" at bounding box center [33, 60] width 34 height 7
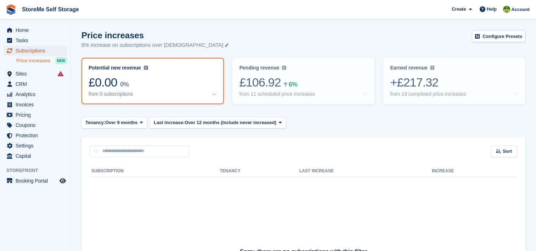
click at [27, 47] on span "Subscriptions" at bounding box center [37, 51] width 43 height 10
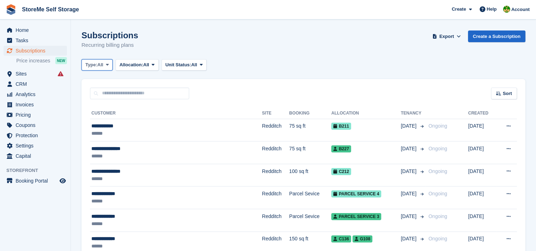
click at [103, 64] on span "All" at bounding box center [100, 64] width 6 height 7
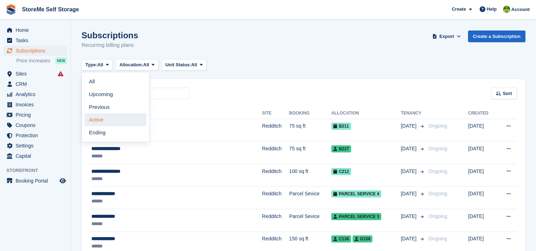
click at [97, 120] on link "Active" at bounding box center [116, 119] width 62 height 13
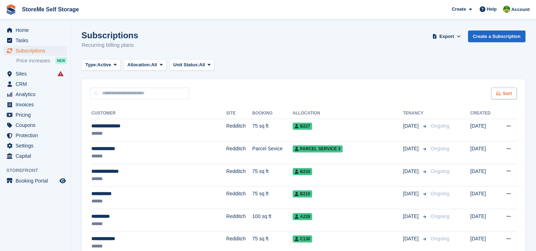
click at [503, 96] on span "Sort" at bounding box center [507, 93] width 9 height 7
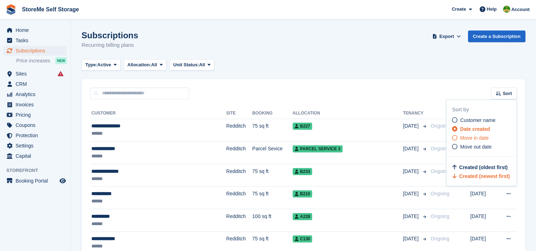
click at [469, 138] on span "Move in date" at bounding box center [474, 138] width 28 height 6
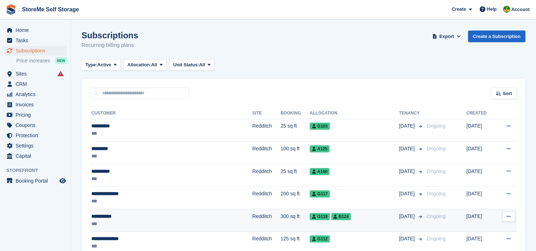
click at [252, 221] on td "Redditch" at bounding box center [266, 220] width 28 height 23
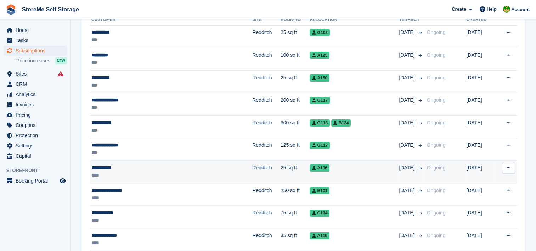
scroll to position [106, 0]
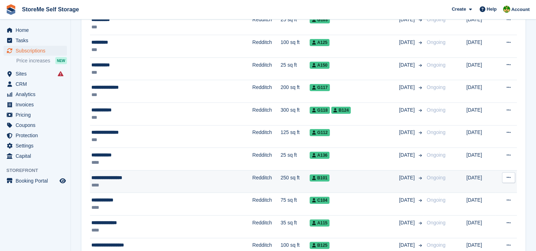
click at [252, 180] on td "Redditch" at bounding box center [266, 181] width 28 height 23
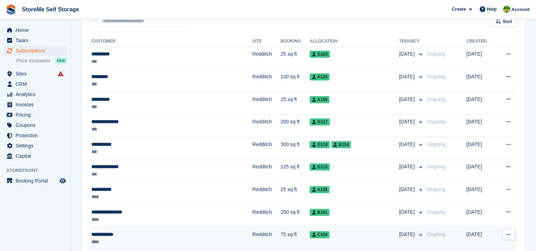
scroll to position [35, 0]
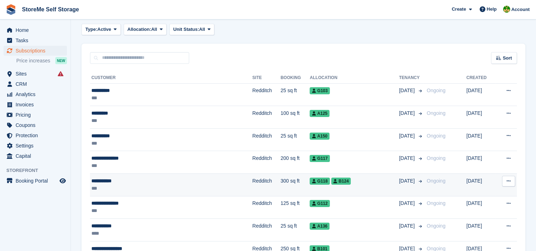
click at [252, 184] on td "Redditch" at bounding box center [266, 185] width 28 height 23
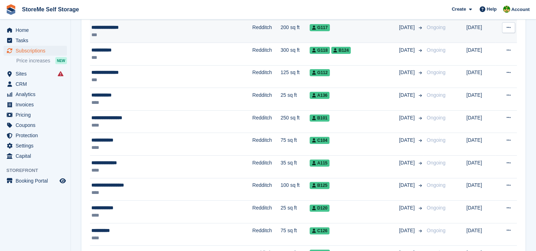
scroll to position [177, 0]
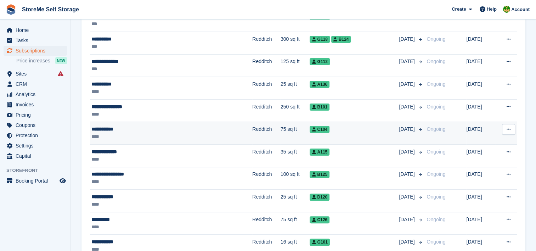
click at [281, 131] on td "75 sq ft" at bounding box center [295, 133] width 29 height 23
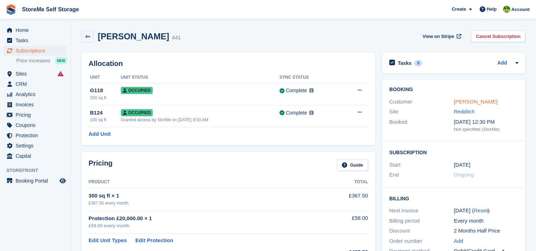
click at [472, 101] on link "Leon Styles" at bounding box center [476, 102] width 44 height 6
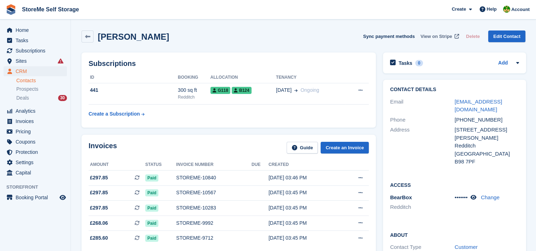
click at [442, 37] on span "View on Stripe" at bounding box center [437, 36] width 32 height 7
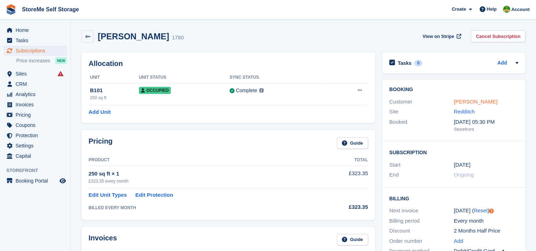
click at [468, 99] on link "[PERSON_NAME]" at bounding box center [476, 102] width 44 height 6
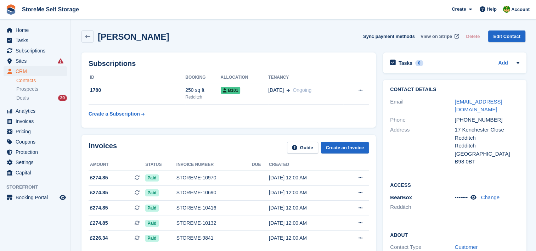
click at [439, 38] on span "View on Stripe" at bounding box center [437, 36] width 32 height 7
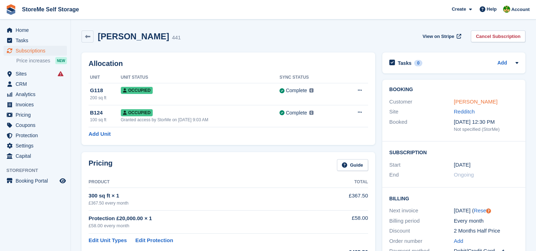
click at [457, 103] on link "[PERSON_NAME]" at bounding box center [476, 102] width 44 height 6
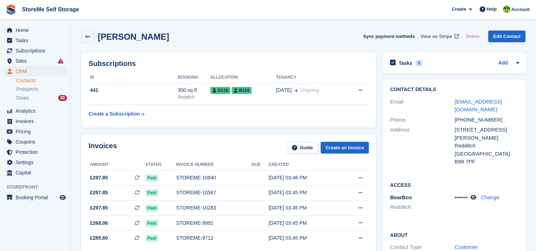
click at [437, 36] on span "View on Stripe" at bounding box center [437, 36] width 32 height 7
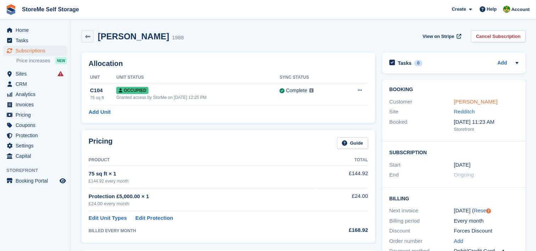
click at [461, 103] on link "David Dawson" at bounding box center [476, 102] width 44 height 6
click at [476, 101] on link "David Dawson" at bounding box center [476, 102] width 44 height 6
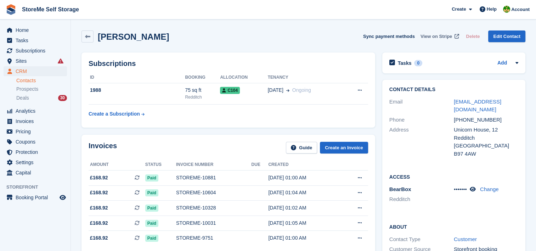
click at [440, 36] on span "View on Stripe" at bounding box center [437, 36] width 32 height 7
click at [45, 50] on span "Subscriptions" at bounding box center [37, 51] width 43 height 10
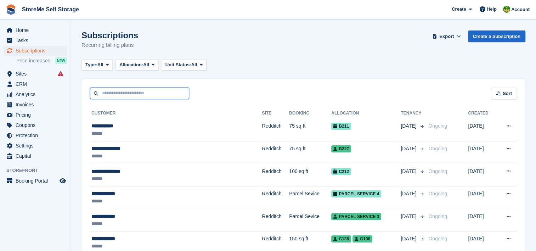
click at [124, 92] on input "text" at bounding box center [139, 94] width 99 height 12
type input "****"
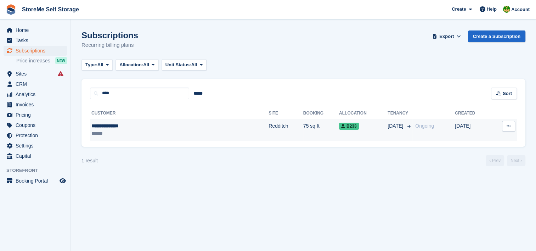
click at [269, 127] on td "Redditch" at bounding box center [286, 130] width 35 height 22
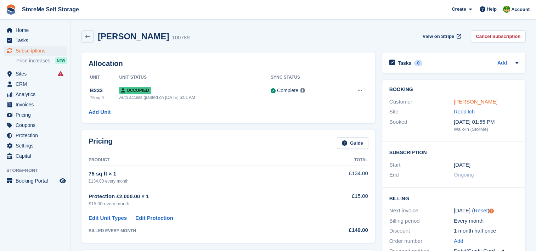
click at [459, 102] on link "[PERSON_NAME]" at bounding box center [476, 102] width 44 height 6
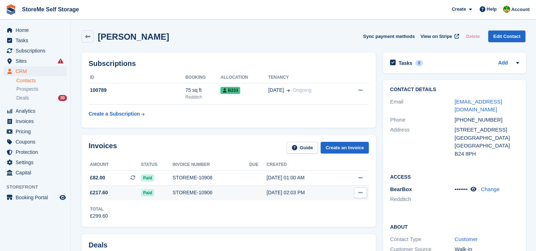
click at [207, 191] on div "STOREME-10906" at bounding box center [211, 192] width 77 height 7
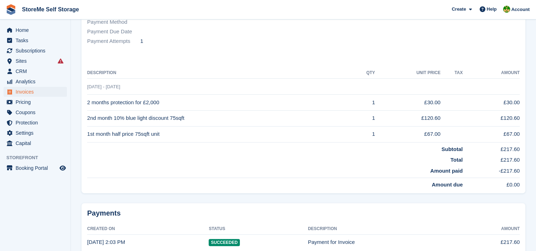
scroll to position [142, 0]
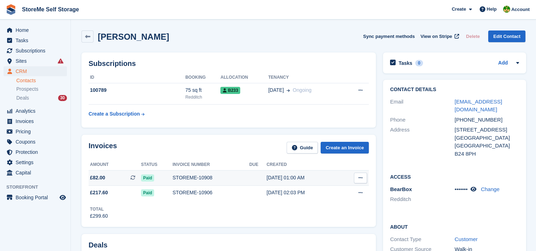
click at [186, 179] on div "STOREME-10908" at bounding box center [211, 177] width 77 height 7
click at [201, 192] on div "STOREME-10906" at bounding box center [211, 192] width 77 height 7
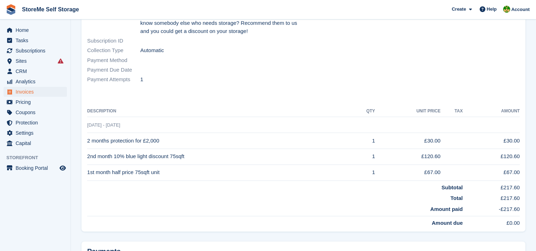
scroll to position [115, 0]
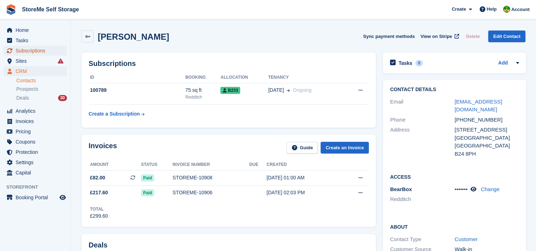
click at [45, 48] on span "Subscriptions" at bounding box center [37, 51] width 43 height 10
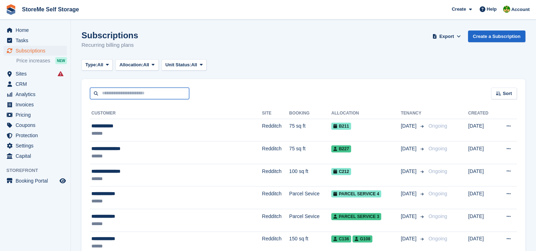
click at [170, 96] on input "text" at bounding box center [139, 94] width 99 height 12
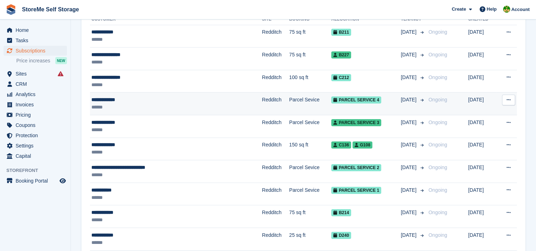
scroll to position [106, 0]
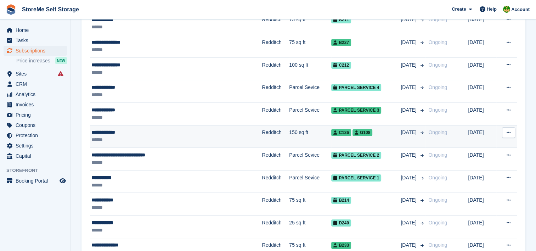
click at [262, 139] on td "Redditch" at bounding box center [275, 136] width 27 height 23
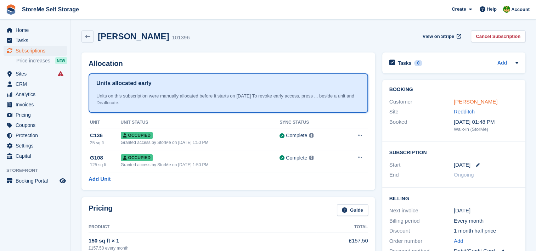
click at [461, 102] on link "[PERSON_NAME]" at bounding box center [476, 102] width 44 height 6
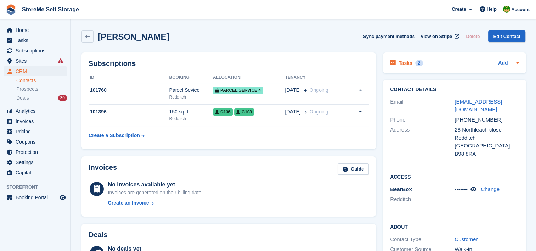
click at [404, 63] on h2 "Tasks" at bounding box center [406, 63] width 14 height 6
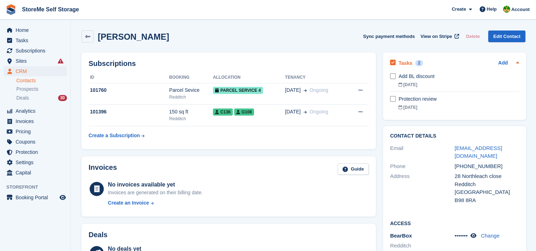
click at [407, 64] on h2 "Tasks" at bounding box center [406, 63] width 14 height 6
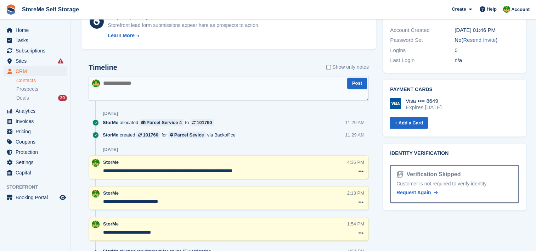
scroll to position [283, 0]
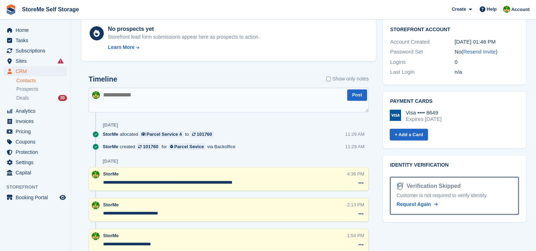
click at [289, 93] on textarea at bounding box center [229, 100] width 280 height 25
click at [38, 51] on span "Subscriptions" at bounding box center [37, 51] width 43 height 10
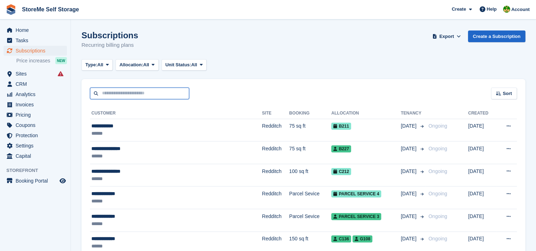
click at [144, 90] on input "text" at bounding box center [139, 94] width 99 height 12
type input "****"
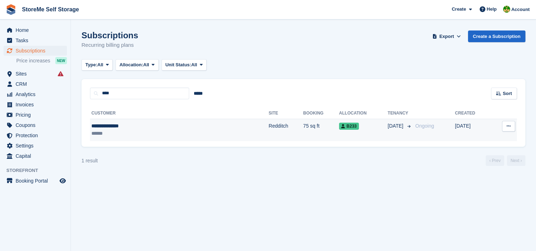
click at [269, 127] on td "Redditch" at bounding box center [286, 130] width 35 height 22
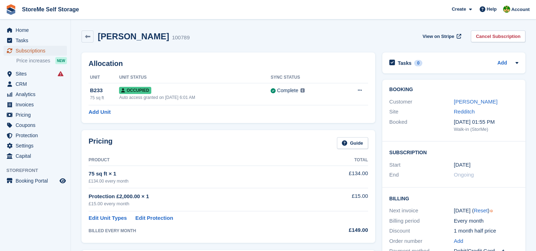
click at [40, 52] on span "Subscriptions" at bounding box center [37, 51] width 43 height 10
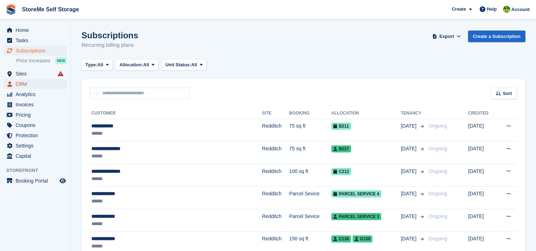
click at [27, 84] on span "CRM" at bounding box center [37, 84] width 43 height 10
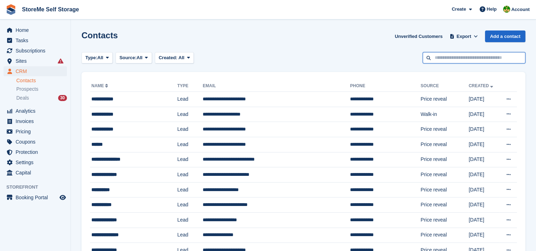
click at [449, 59] on input "text" at bounding box center [474, 58] width 103 height 12
type input "******"
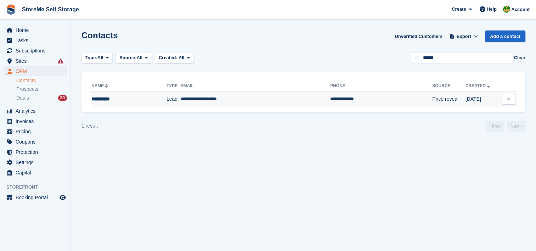
click at [263, 96] on td "**********" at bounding box center [256, 99] width 150 height 15
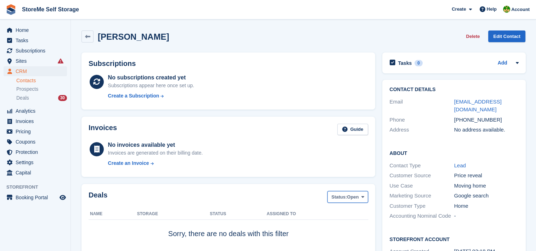
click at [355, 193] on span "Open" at bounding box center [353, 196] width 12 height 7
click at [348, 211] on link "All" at bounding box center [362, 213] width 62 height 13
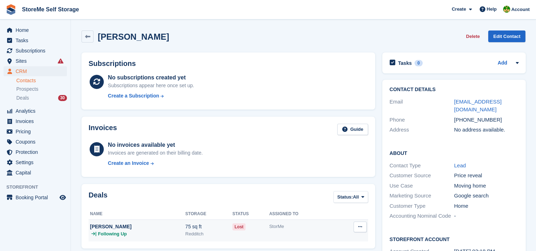
scroll to position [35, 0]
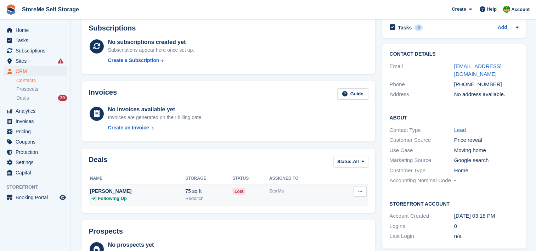
click at [280, 193] on div "StorMe" at bounding box center [302, 190] width 66 height 7
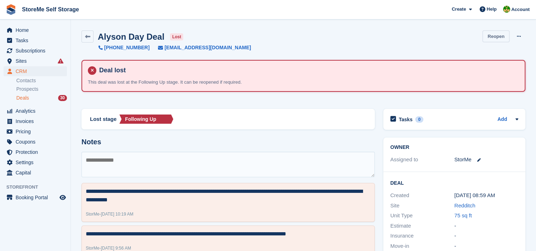
click at [498, 39] on link "Reopen" at bounding box center [496, 36] width 27 height 12
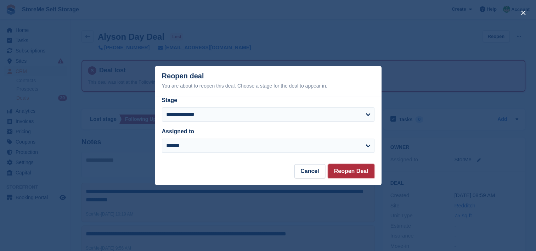
click at [345, 170] on button "Reopen Deal" at bounding box center [351, 171] width 46 height 14
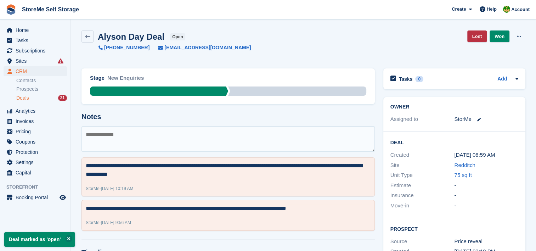
click at [133, 138] on textarea at bounding box center [227, 139] width 293 height 26
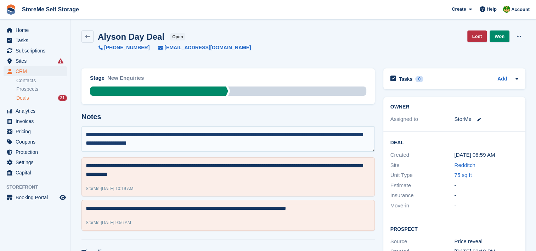
type textarea "**********"
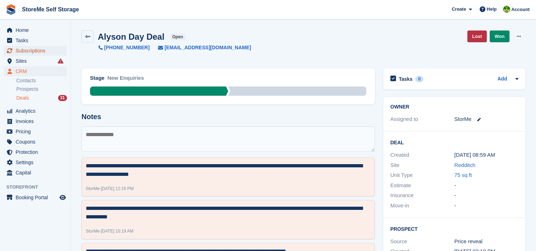
click at [15, 47] on link "Subscriptions" at bounding box center [35, 51] width 63 height 10
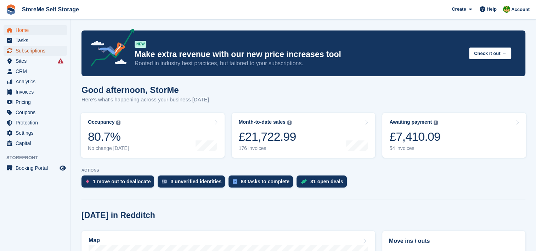
click at [38, 50] on span "Subscriptions" at bounding box center [37, 51] width 43 height 10
click at [32, 51] on span "Subscriptions" at bounding box center [37, 51] width 43 height 10
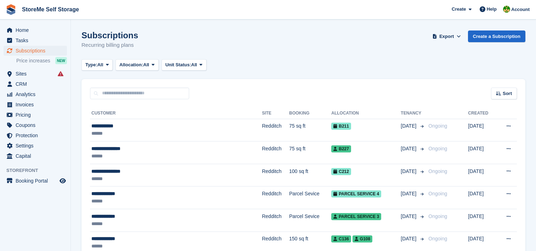
click at [166, 92] on input "text" at bounding box center [139, 94] width 99 height 12
type input "****"
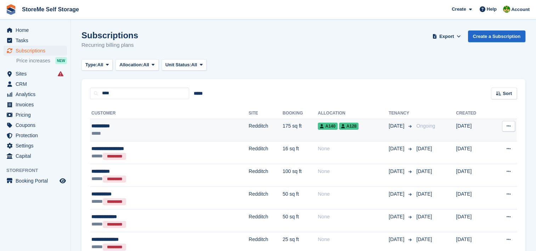
click at [249, 136] on td "Redditch" at bounding box center [266, 130] width 34 height 23
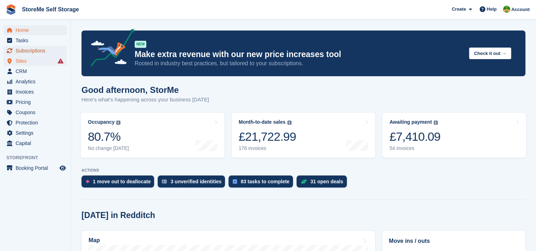
click at [23, 51] on span "Subscriptions" at bounding box center [37, 51] width 43 height 10
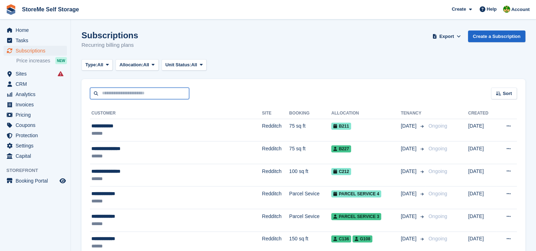
click at [105, 92] on input "text" at bounding box center [139, 94] width 99 height 12
type input "****"
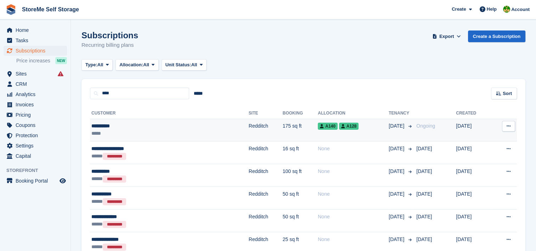
click at [283, 124] on td "175 sq ft" at bounding box center [300, 130] width 35 height 23
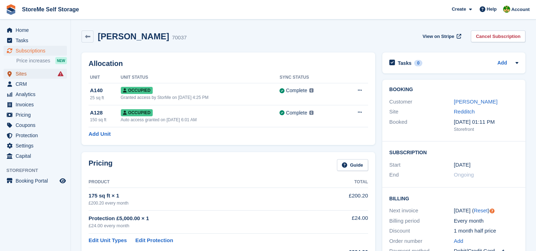
click at [18, 75] on span "Sites" at bounding box center [37, 74] width 43 height 10
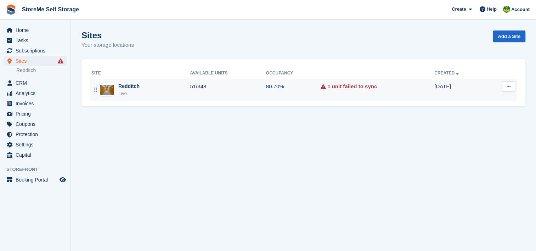
click at [169, 97] on td "Redditch Live" at bounding box center [140, 90] width 100 height 22
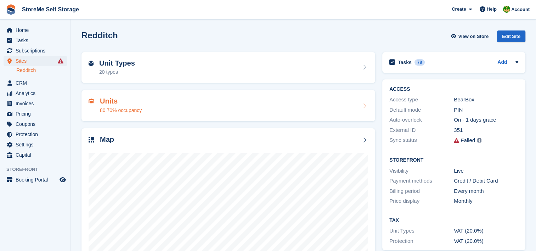
click at [175, 106] on div "Units 80.70% occupancy" at bounding box center [229, 105] width 280 height 17
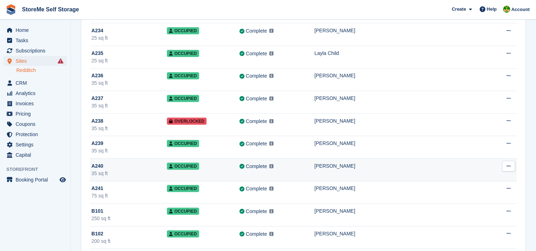
scroll to position [1913, 0]
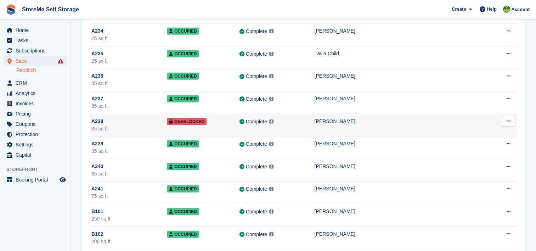
click at [510, 119] on button at bounding box center [508, 121] width 13 height 11
click at [471, 140] on p "Unit activity" at bounding box center [481, 144] width 62 height 9
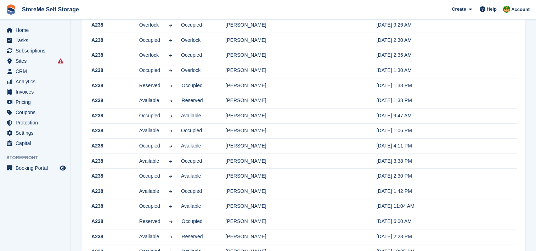
scroll to position [283, 0]
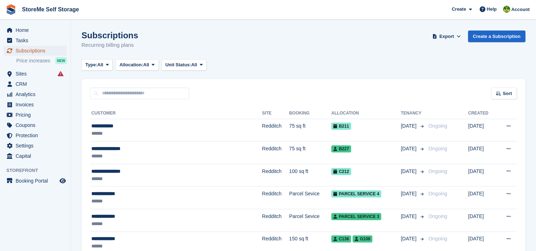
click at [26, 48] on span "Subscriptions" at bounding box center [37, 51] width 43 height 10
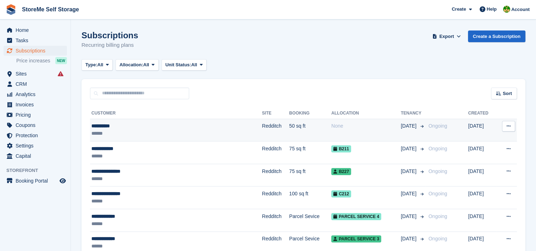
click at [262, 127] on td "Redditch" at bounding box center [275, 130] width 27 height 23
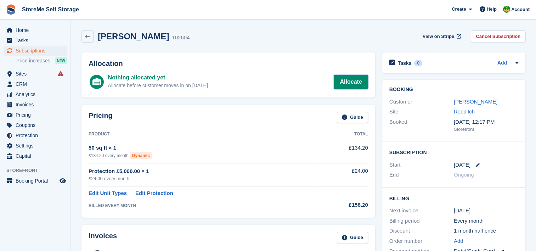
click at [350, 82] on link "Allocate" at bounding box center [351, 82] width 34 height 14
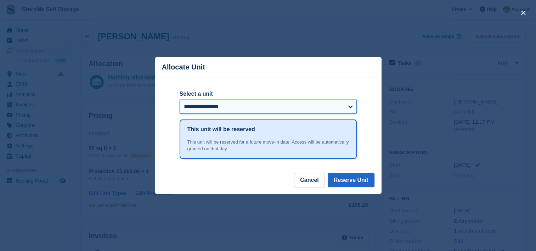
click at [251, 109] on select "**********" at bounding box center [268, 107] width 177 height 14
select select "****"
click at [180, 100] on select "**********" at bounding box center [268, 107] width 177 height 14
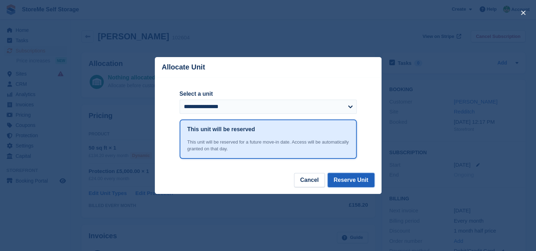
click at [349, 175] on button "Reserve Unit" at bounding box center [351, 180] width 47 height 14
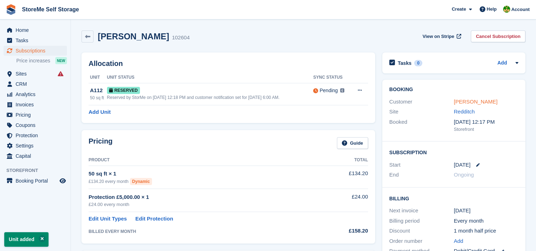
click at [473, 99] on link "[PERSON_NAME]" at bounding box center [476, 102] width 44 height 6
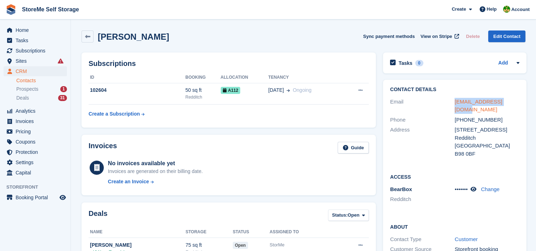
drag, startPoint x: 504, startPoint y: 101, endPoint x: 454, endPoint y: 99, distance: 50.0
click at [455, 99] on div "alyson5471@gmail.com" at bounding box center [487, 106] width 64 height 16
copy link "alyson5471@gmail.com"
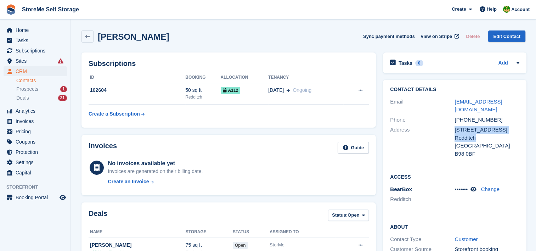
drag, startPoint x: 475, startPoint y: 128, endPoint x: 454, endPoint y: 123, distance: 21.2
click at [455, 126] on div "6 Jackfield Close Redditch United Kingdom B98 0BF" at bounding box center [487, 142] width 64 height 32
copy div "6 Jackfield Close Redditch"
drag, startPoint x: 477, startPoint y: 147, endPoint x: 455, endPoint y: 147, distance: 22.0
click at [455, 150] on div "B98 0BF" at bounding box center [487, 154] width 64 height 8
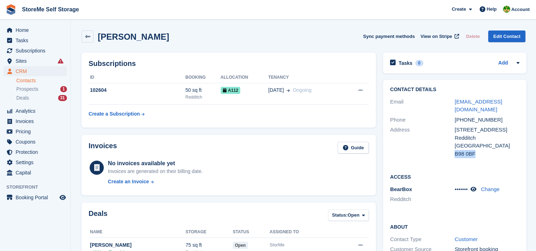
copy div "B98 0BF"
drag, startPoint x: 497, startPoint y: 111, endPoint x: 463, endPoint y: 109, distance: 34.1
click at [463, 116] on div "+447980931102" at bounding box center [487, 120] width 64 height 8
copy div "7980931102"
drag, startPoint x: 513, startPoint y: 99, endPoint x: 455, endPoint y: 96, distance: 58.2
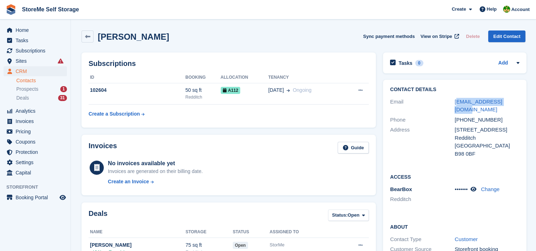
click at [455, 96] on div "Contact Details Email alyson5471@gmail.com Phone +447980931102 Address 6 Jackfi…" at bounding box center [454, 123] width 143 height 86
copy link "lyson5471@gmail.com"
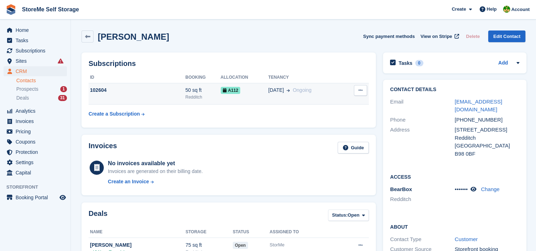
click at [158, 89] on div "102604" at bounding box center [137, 89] width 97 height 7
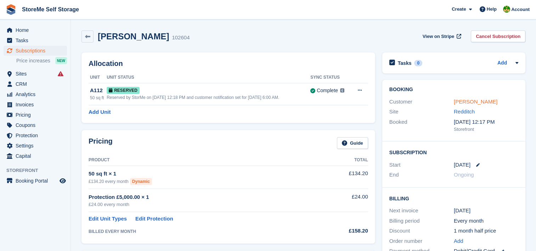
click at [467, 102] on link "[PERSON_NAME]" at bounding box center [476, 102] width 44 height 6
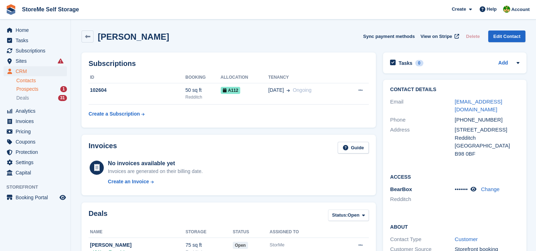
click at [31, 88] on span "Prospects" at bounding box center [27, 89] width 22 height 7
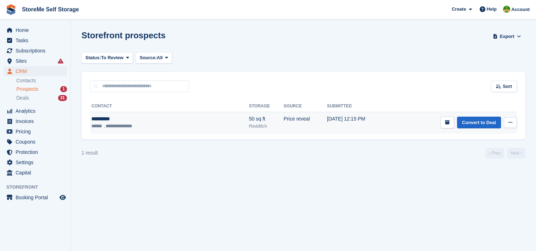
click at [510, 123] on icon at bounding box center [510, 122] width 4 height 5
click at [484, 163] on p "Delete prospect" at bounding box center [483, 160] width 62 height 9
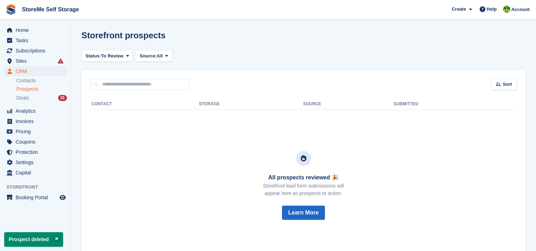
click at [13, 99] on div "CRM CRM CRM Contacts Prospects Deals 31 Contacts Prospects Deals 31" at bounding box center [35, 86] width 71 height 40
click at [19, 98] on span "Deals" at bounding box center [22, 98] width 13 height 7
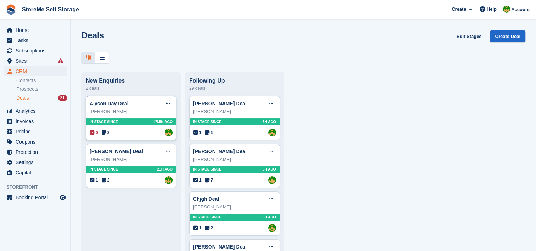
click at [134, 115] on div "[PERSON_NAME]" at bounding box center [131, 111] width 83 height 7
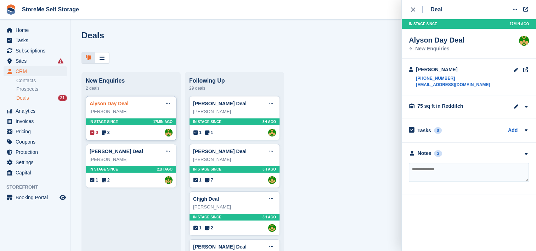
click at [108, 105] on link "Alyson Day Deal" at bounding box center [109, 104] width 39 height 6
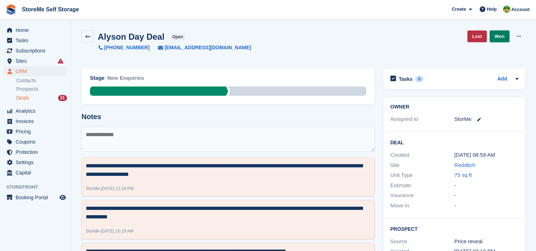
click at [503, 35] on link "Won" at bounding box center [500, 36] width 20 height 12
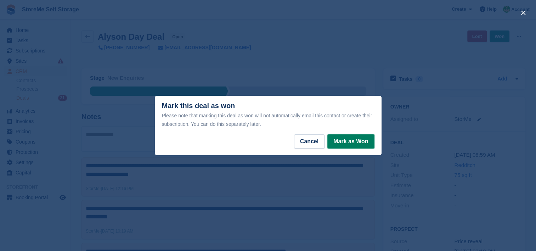
click at [344, 140] on button "Mark as Won" at bounding box center [350, 141] width 47 height 14
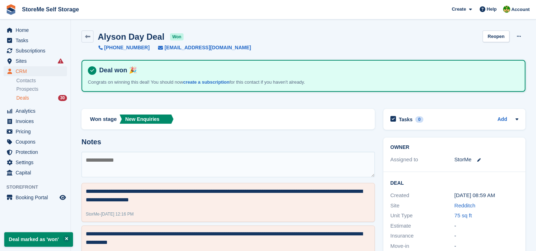
click at [26, 96] on span "Deals" at bounding box center [22, 98] width 13 height 7
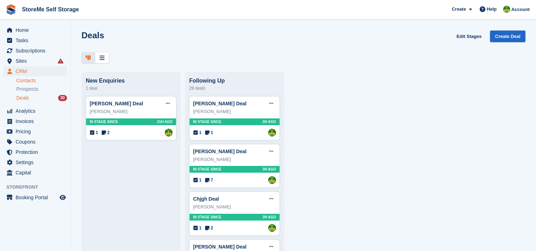
click at [30, 78] on link "Contacts" at bounding box center [41, 80] width 51 height 7
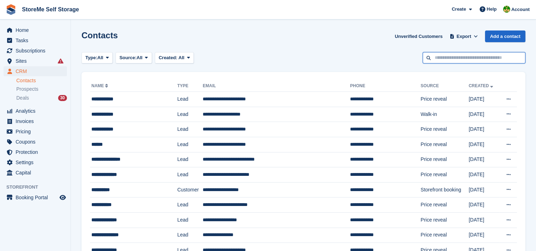
click at [451, 56] on input "text" at bounding box center [474, 58] width 103 height 12
type input "******"
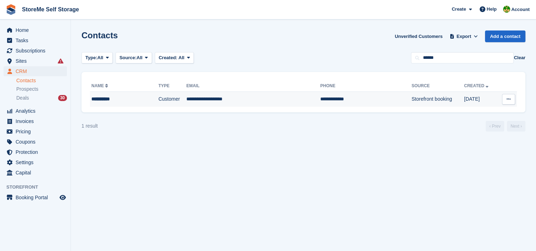
click at [260, 102] on td "**********" at bounding box center [253, 99] width 134 height 15
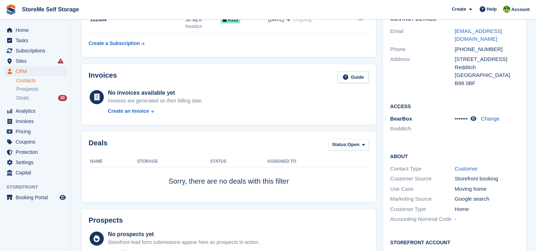
scroll to position [71, 0]
click at [348, 148] on button "Status: Open" at bounding box center [348, 145] width 41 height 12
click at [343, 163] on link "All" at bounding box center [362, 160] width 62 height 13
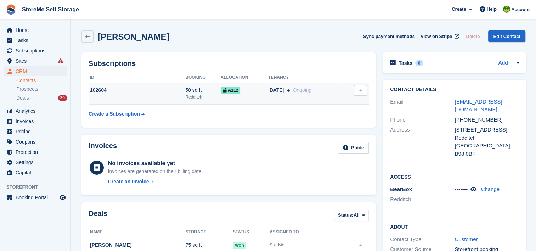
click at [159, 90] on div "102604" at bounding box center [137, 89] width 97 height 7
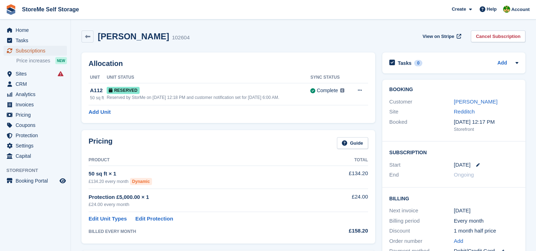
click at [34, 50] on span "Subscriptions" at bounding box center [37, 51] width 43 height 10
